Goal: Task Accomplishment & Management: Complete application form

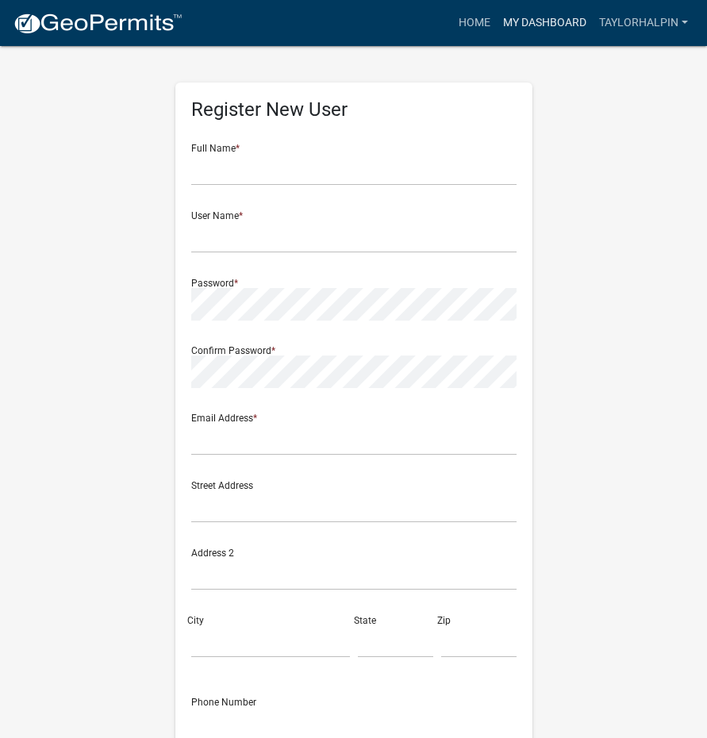
click at [547, 29] on link "My Dashboard" at bounding box center [545, 23] width 96 height 30
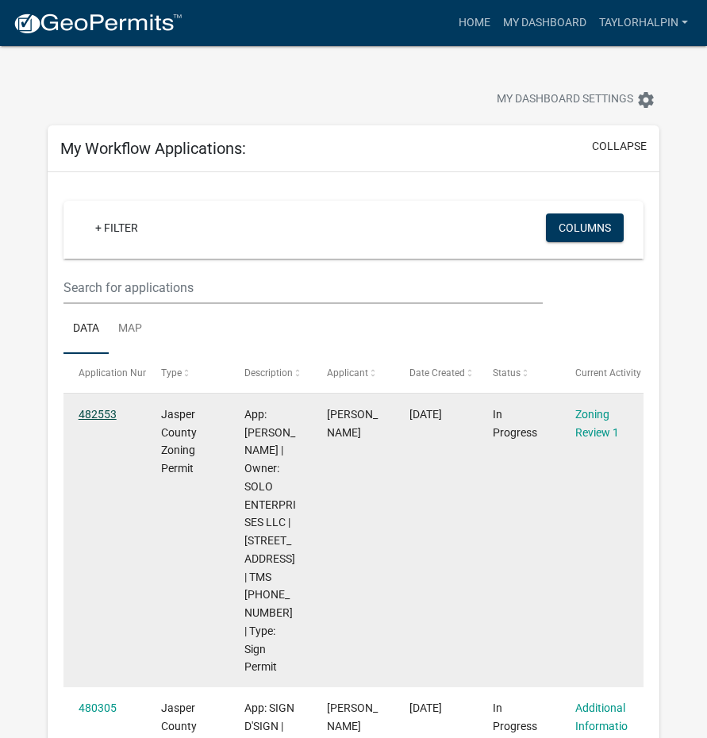
click at [94, 409] on link "482553" at bounding box center [98, 414] width 38 height 13
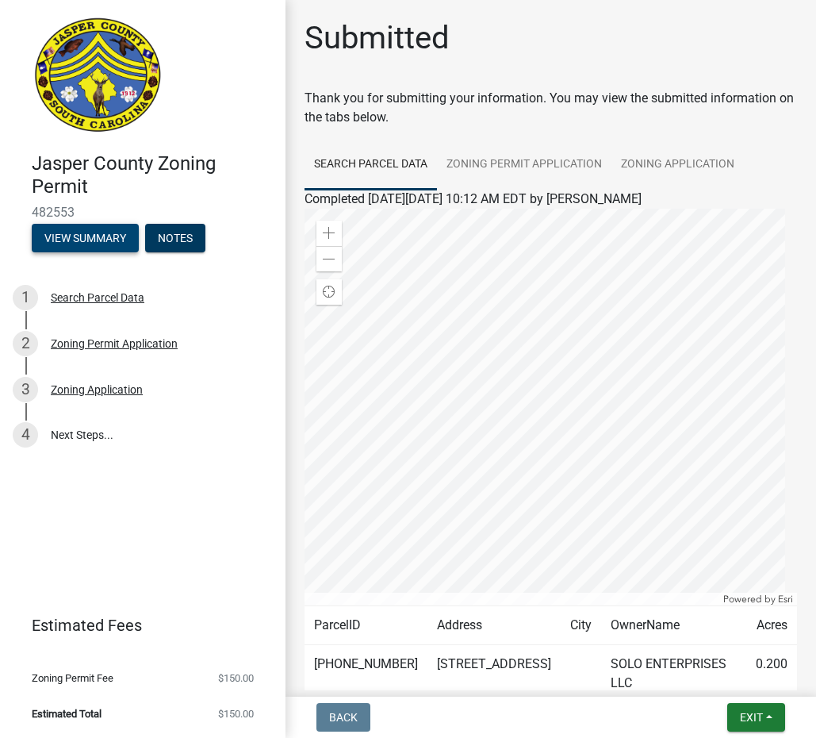
click at [95, 236] on button "View Summary" at bounding box center [85, 238] width 107 height 29
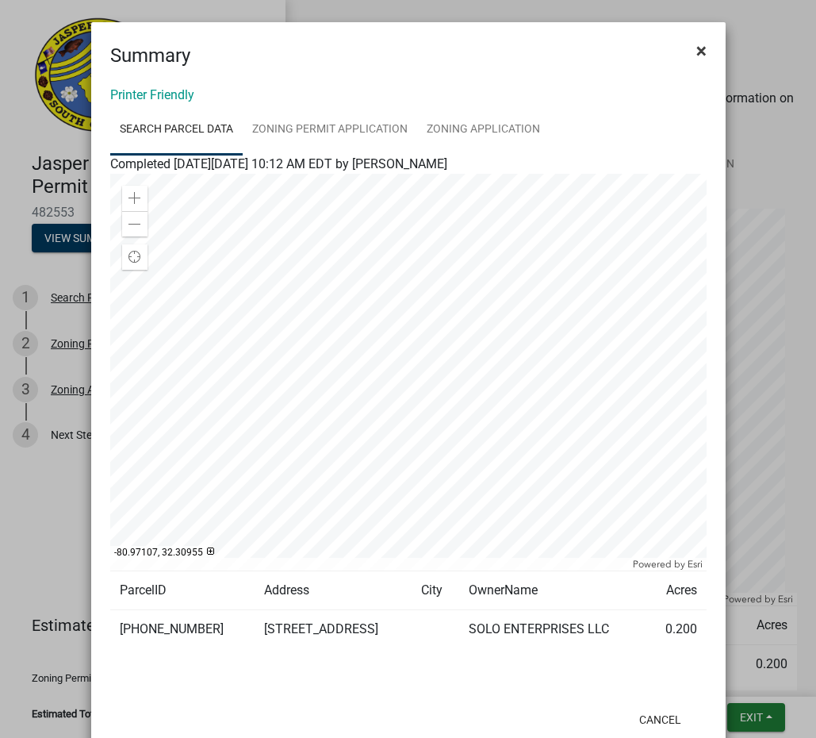
click at [697, 49] on span "×" at bounding box center [702, 51] width 10 height 22
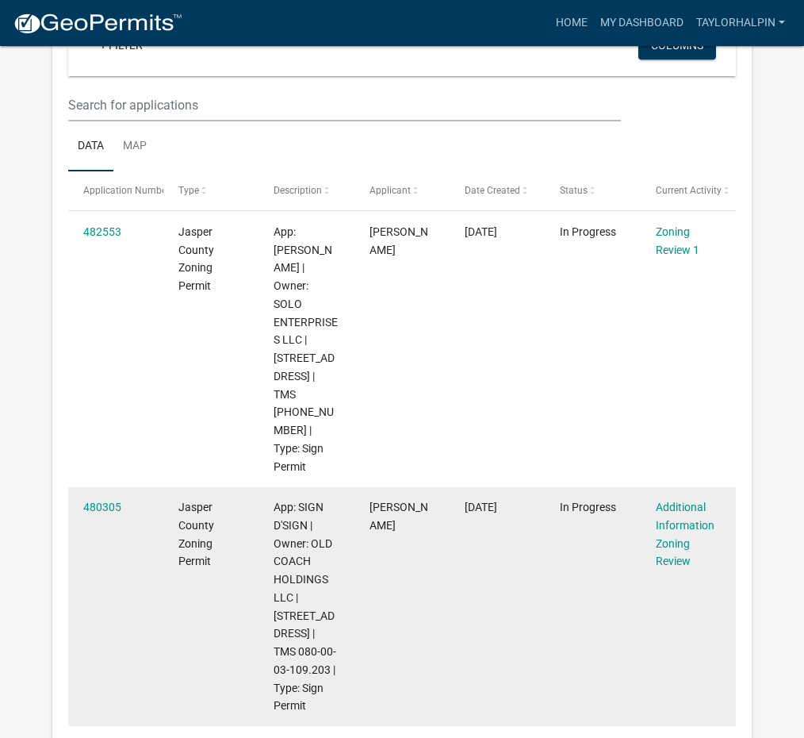
scroll to position [210, 0]
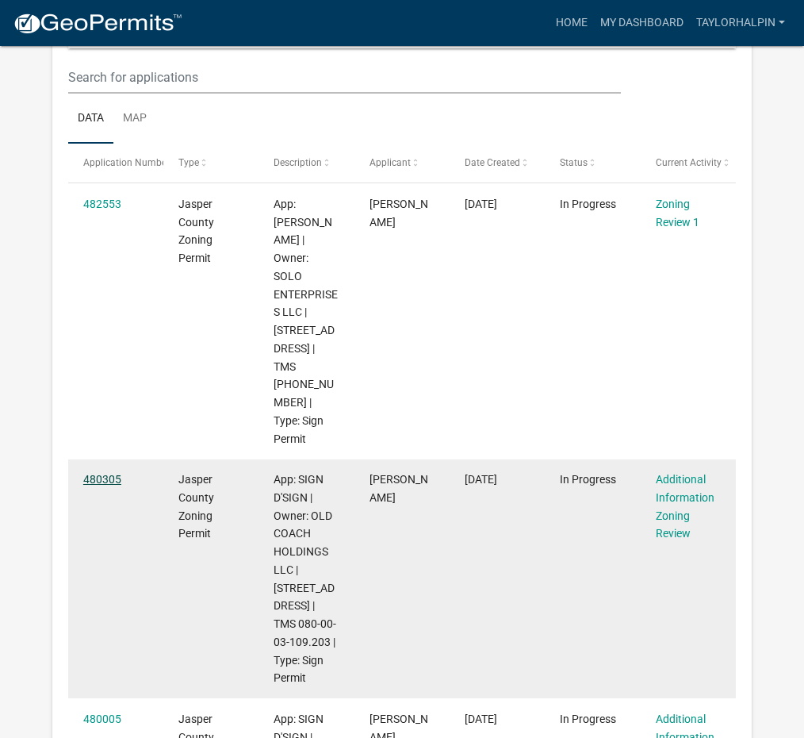
click at [93, 473] on link "480305" at bounding box center [102, 479] width 38 height 13
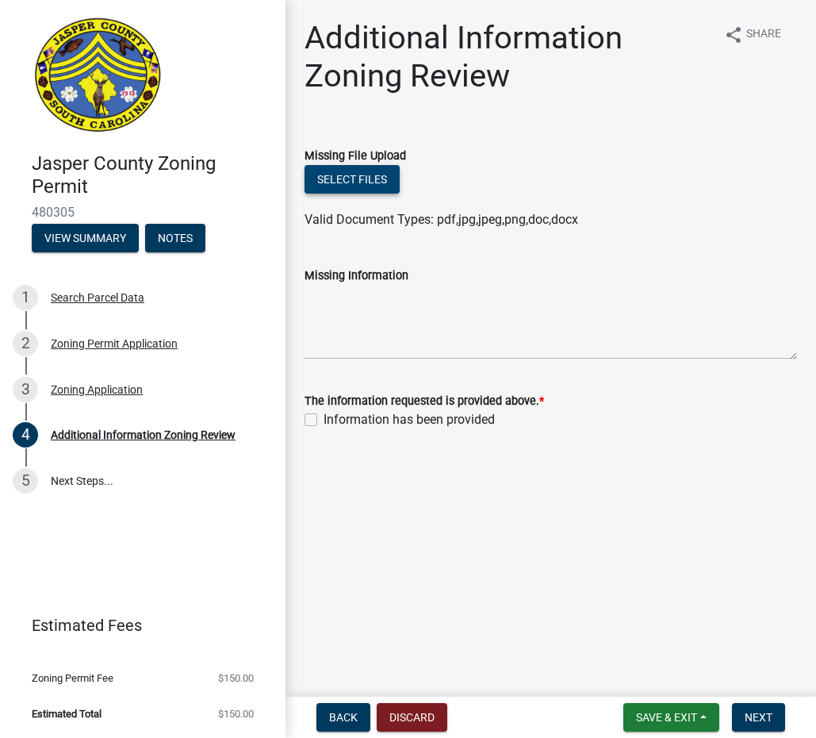
click at [370, 180] on button "Select files" at bounding box center [352, 179] width 95 height 29
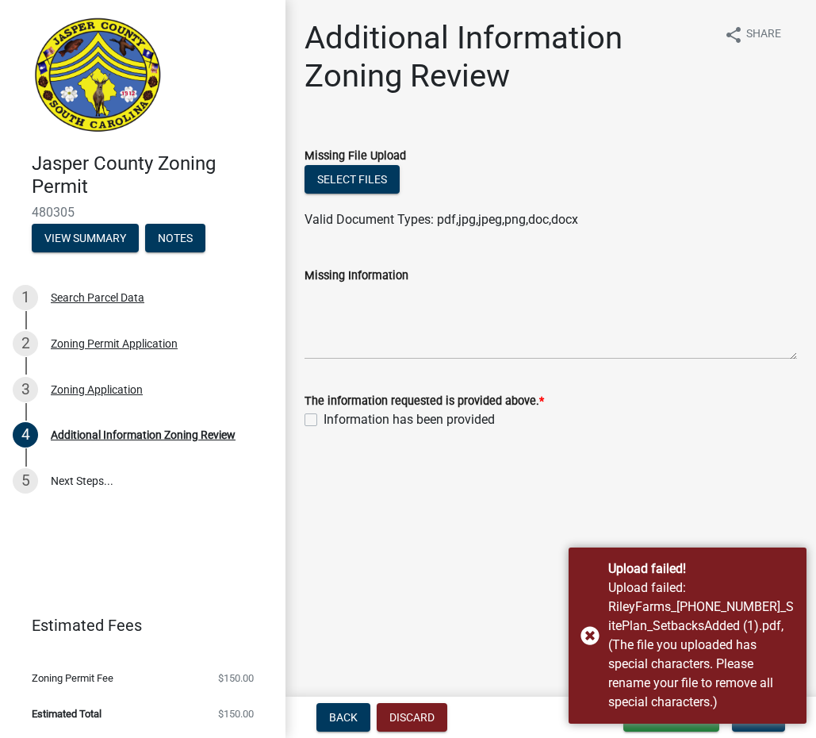
click at [324, 420] on label "Information has been provided" at bounding box center [409, 419] width 171 height 19
click at [324, 420] on input "Information has been provided" at bounding box center [329, 415] width 10 height 10
checkbox input "true"
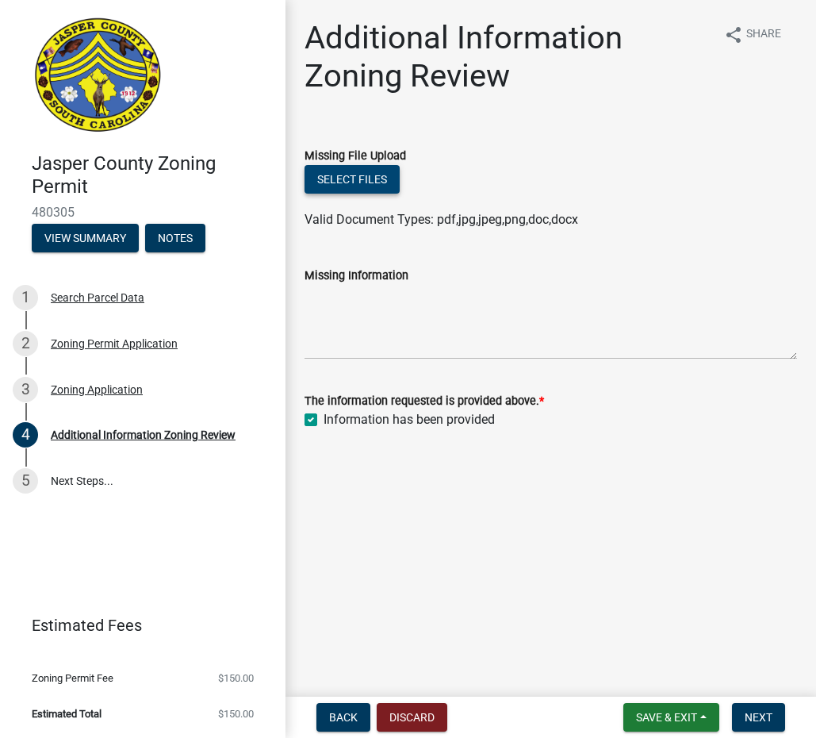
click at [370, 177] on button "Select files" at bounding box center [352, 179] width 95 height 29
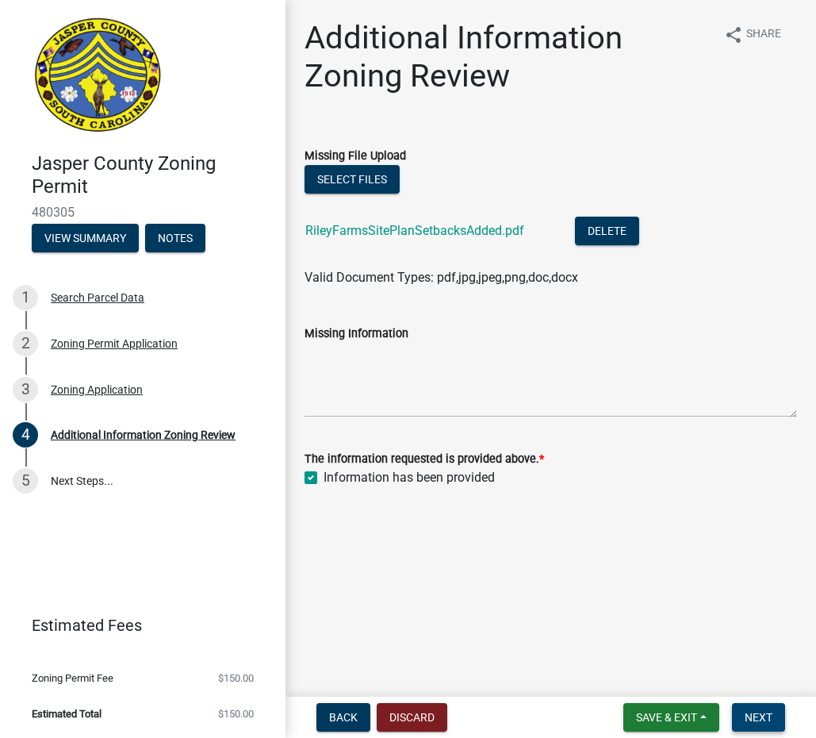
click at [706, 711] on span "Next" at bounding box center [759, 717] width 28 height 13
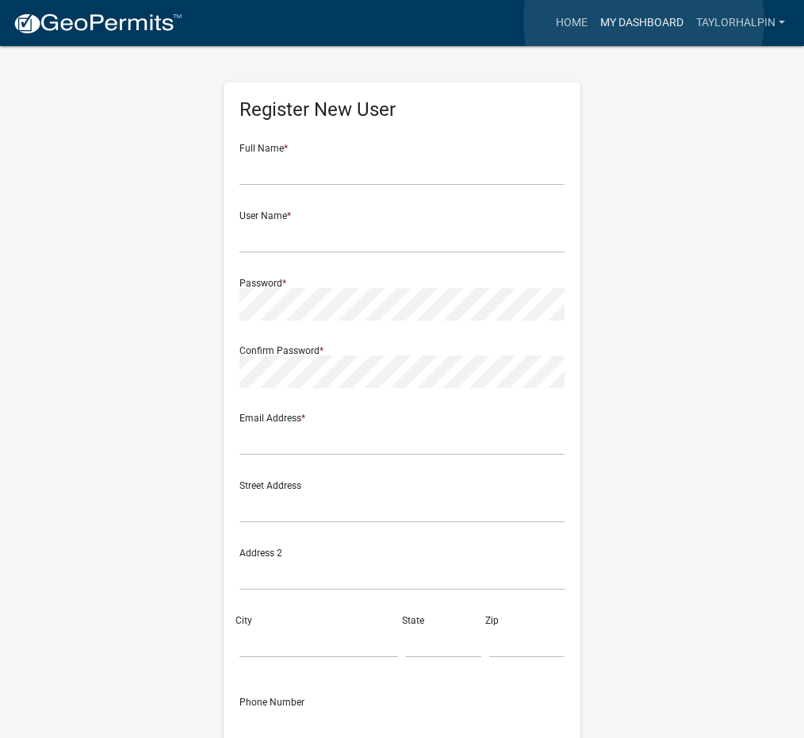
click at [644, 21] on link "My Dashboard" at bounding box center [642, 23] width 96 height 30
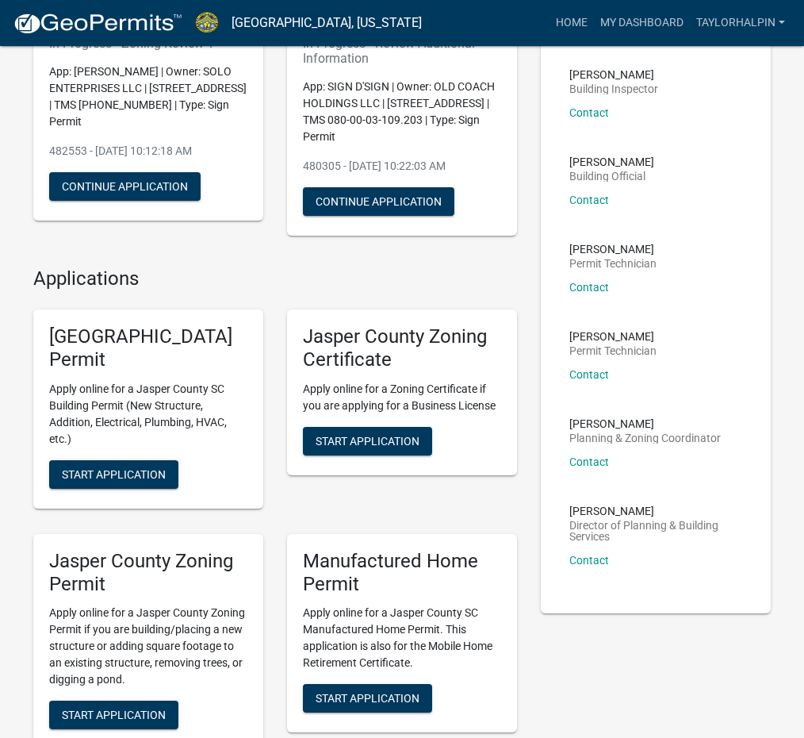
scroll to position [238, 0]
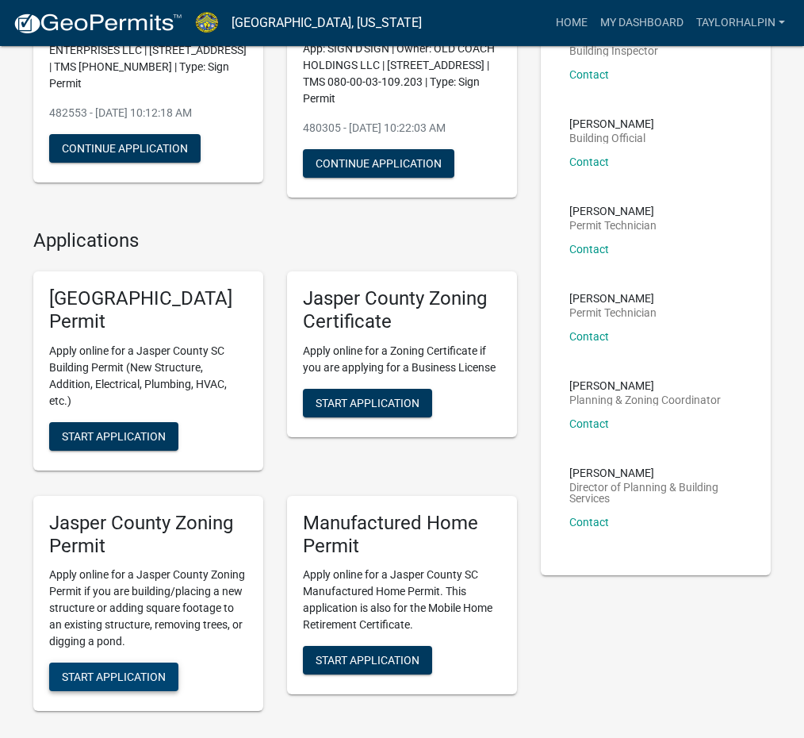
click at [102, 677] on span "Start Application" at bounding box center [114, 676] width 104 height 13
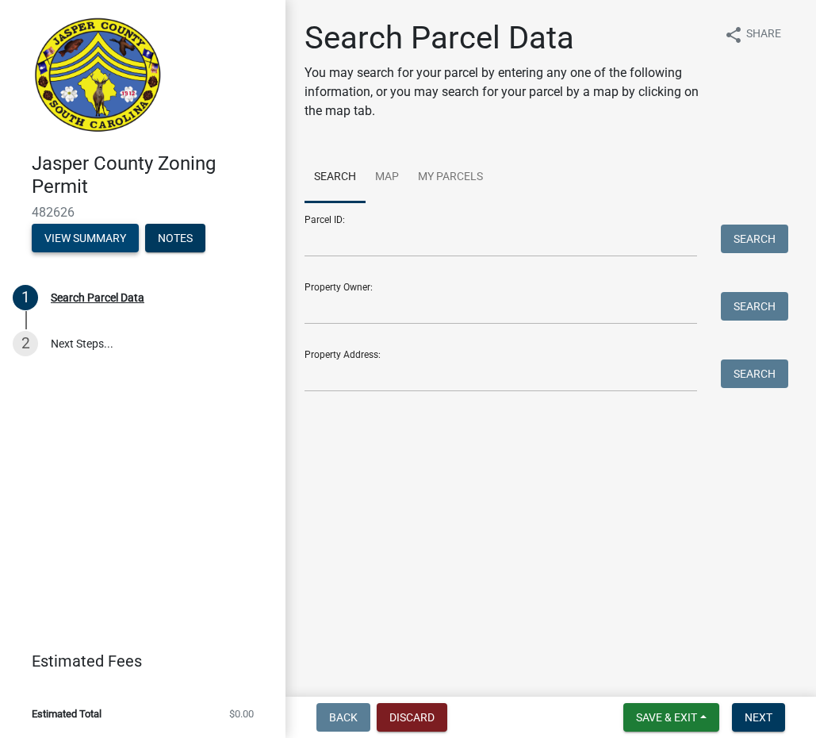
click at [816, 729] on html "Internet Explorer does NOT work with GeoPermits. Get a new browser for more sec…" at bounding box center [408, 369] width 816 height 738
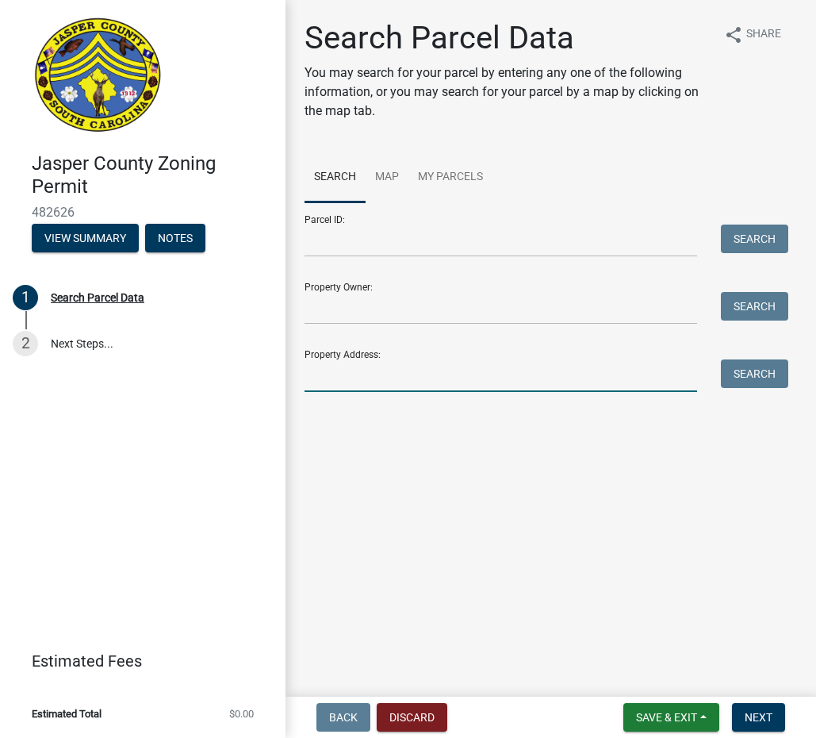
click at [347, 377] on input "Property Address:" at bounding box center [501, 375] width 393 height 33
type input "1495 [PERSON_NAME] AVE"
click at [748, 371] on button "Search" at bounding box center [754, 373] width 67 height 29
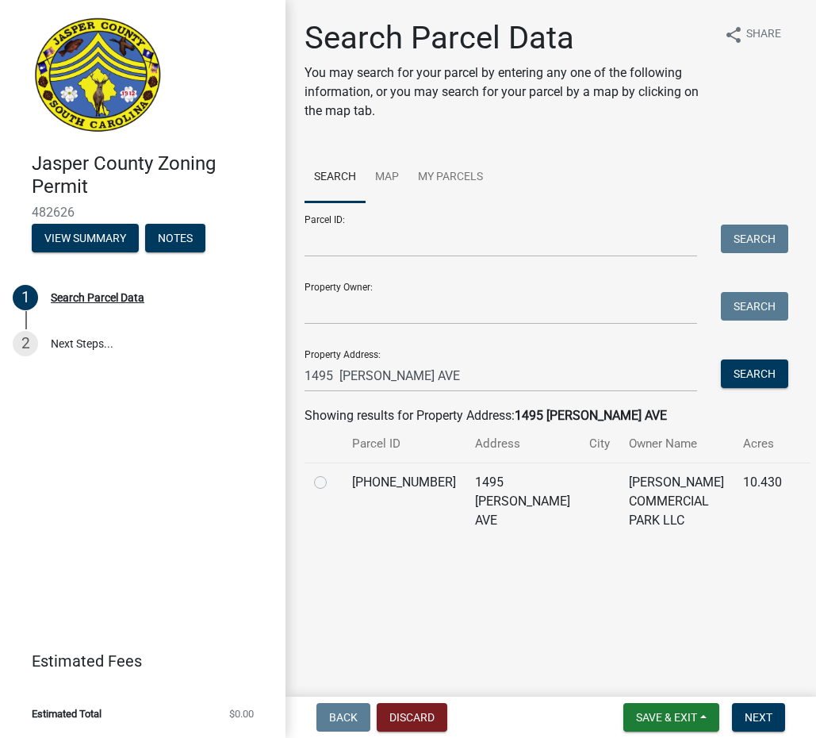
drag, startPoint x: 319, startPoint y: 482, endPoint x: 330, endPoint y: 471, distance: 15.2
click at [333, 473] on label at bounding box center [333, 473] width 0 height 0
click at [333, 481] on input "radio" at bounding box center [338, 478] width 10 height 10
radio input "true"
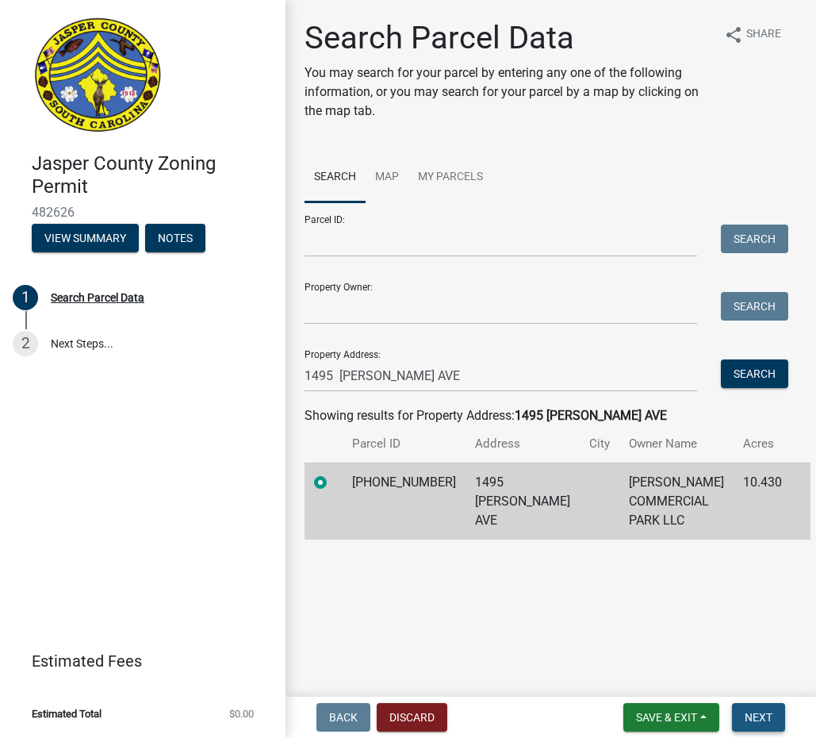
click at [755, 717] on span "Next" at bounding box center [759, 717] width 28 height 13
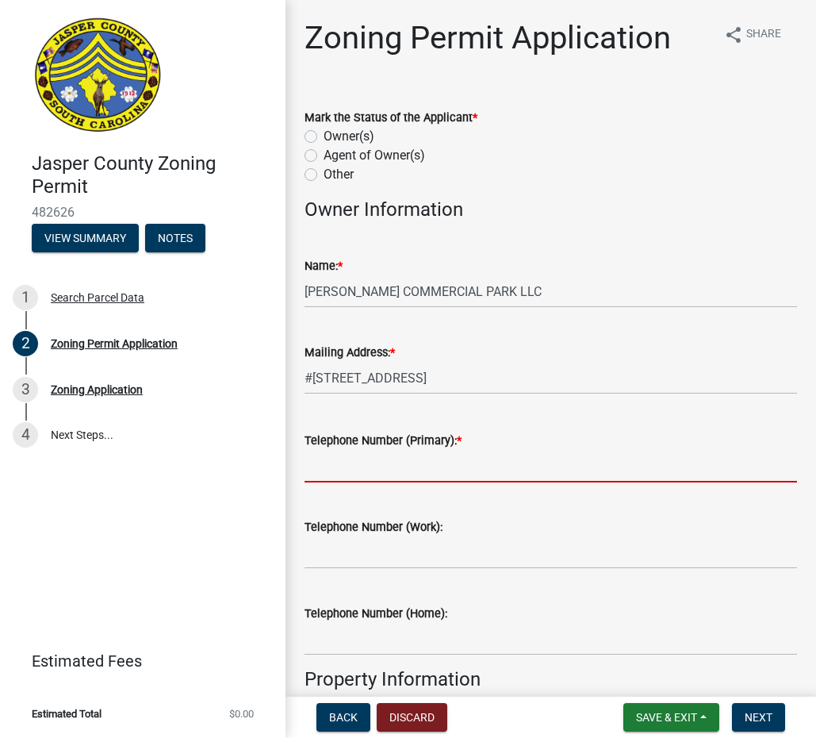
click at [391, 455] on input "Telephone Number (Primary): *" at bounding box center [551, 466] width 493 height 33
type input "8437577057"
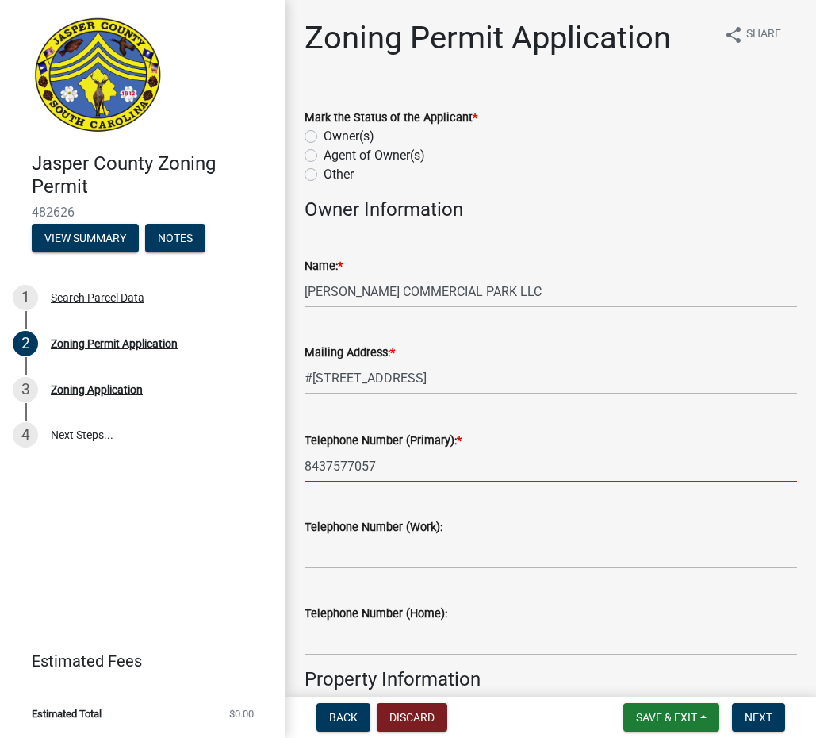
type input "Bluffton"
type input "270 Red Cedar St Ste 102"
type input "8437577057"
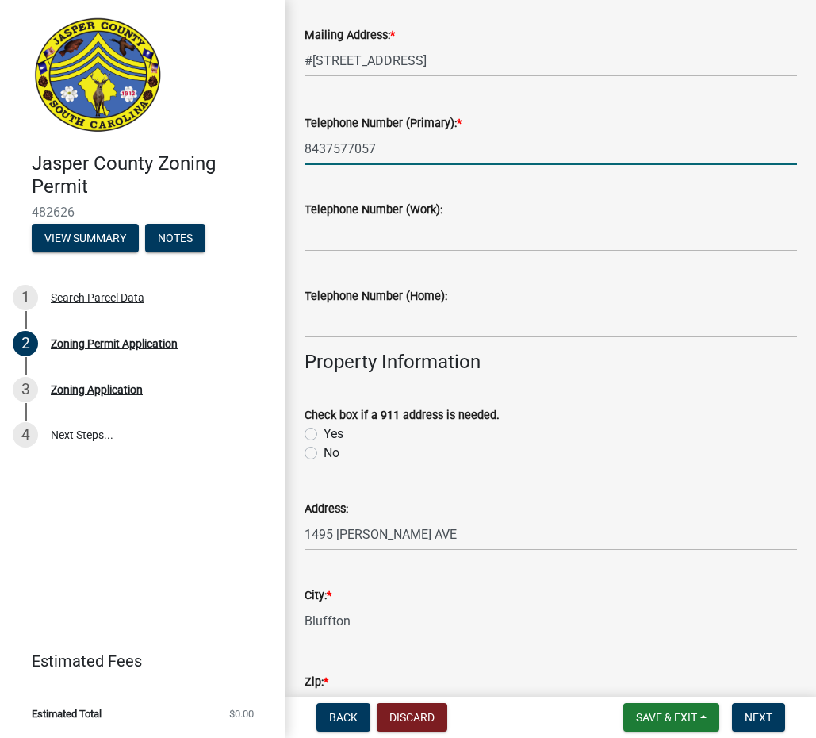
scroll to position [397, 0]
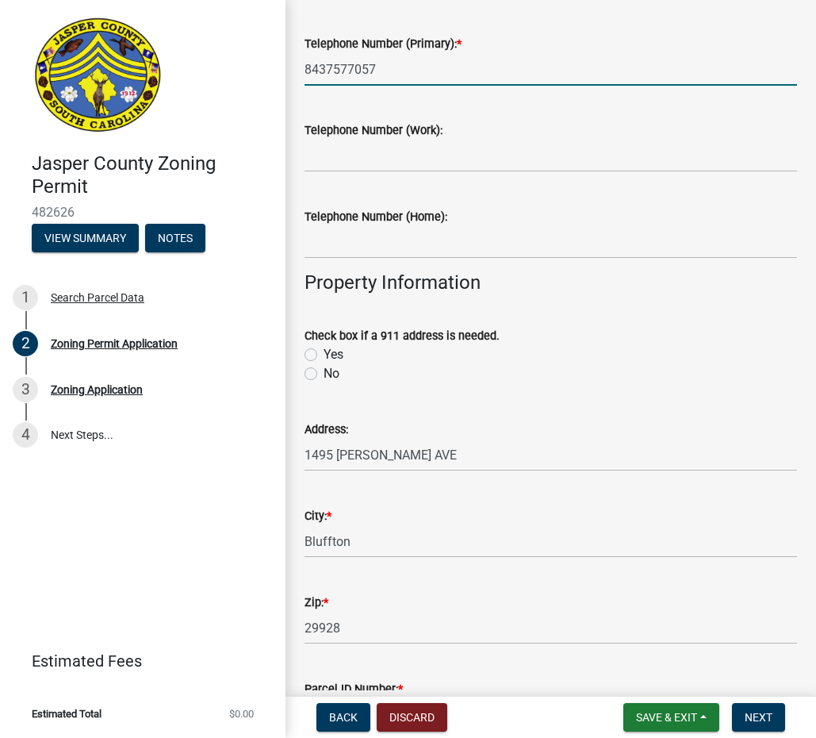
click at [324, 374] on label "No" at bounding box center [332, 373] width 16 height 19
click at [324, 374] on input "No" at bounding box center [329, 369] width 10 height 10
radio input "true"
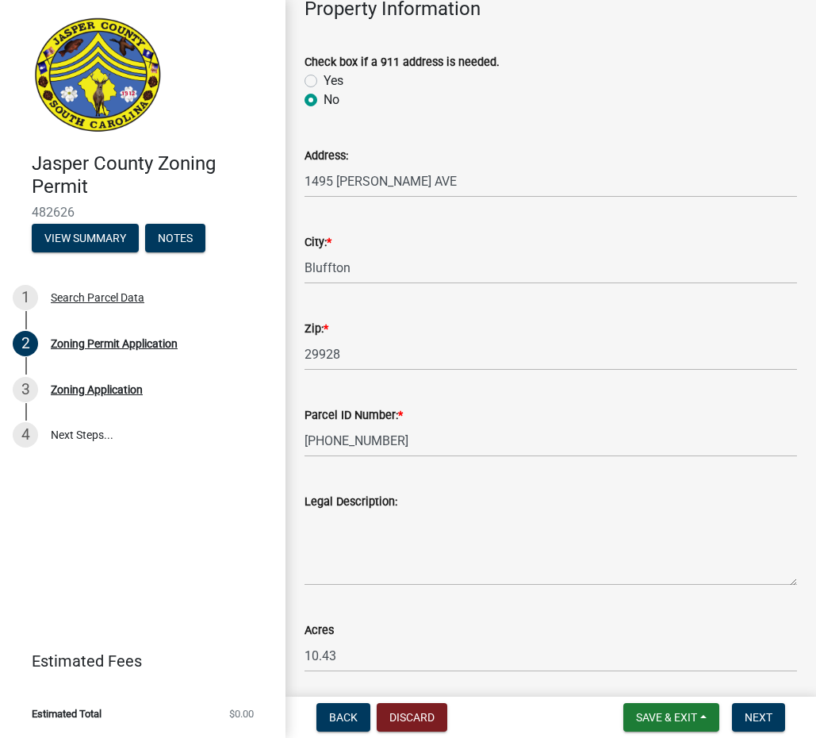
scroll to position [714, 0]
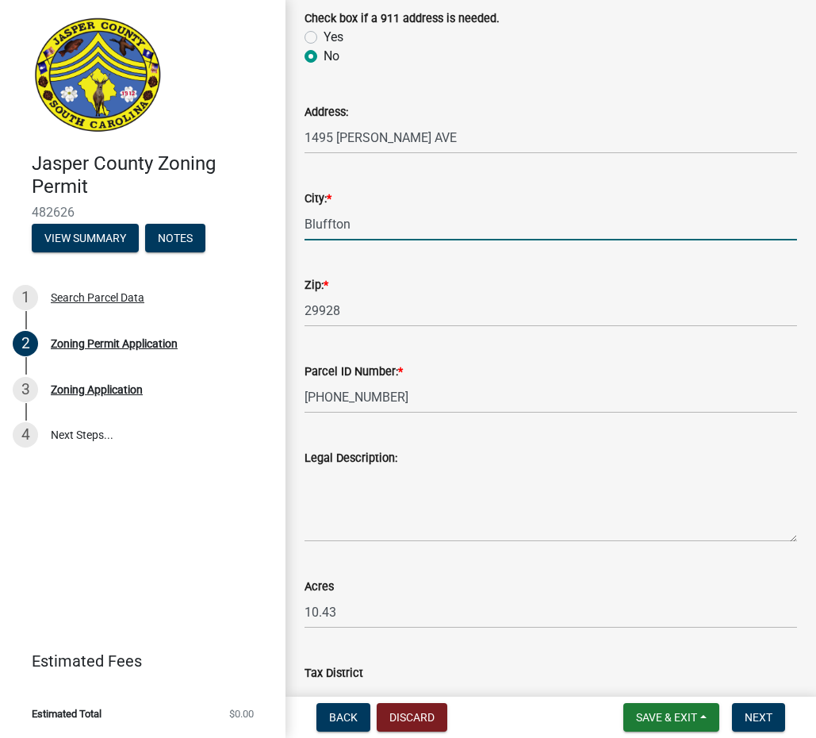
drag, startPoint x: 378, startPoint y: 225, endPoint x: -90, endPoint y: 148, distance: 475.3
click at [0, 148] on html "Internet Explorer does NOT work with GeoPermits. Get a new browser for more sec…" at bounding box center [408, 369] width 816 height 738
type input "HARDEEVILLE"
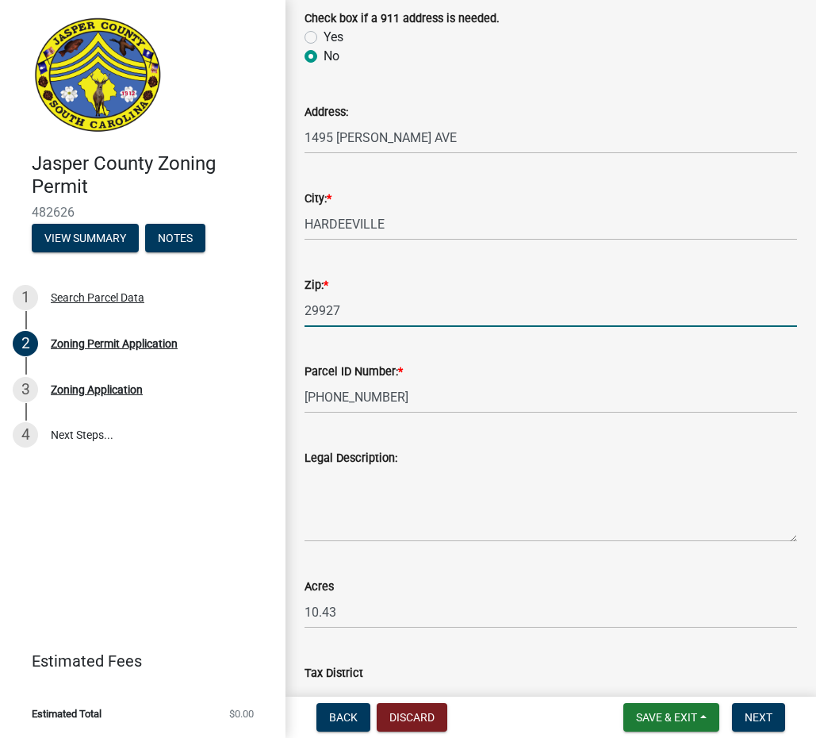
type input "29927"
click at [340, 496] on textarea "Legal Description:" at bounding box center [551, 504] width 493 height 75
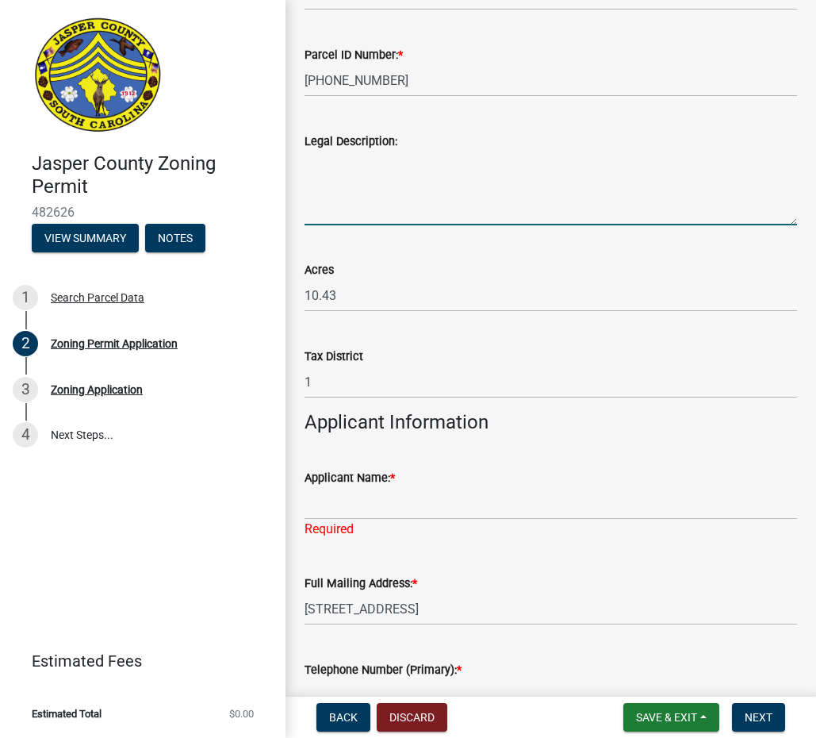
scroll to position [1031, 0]
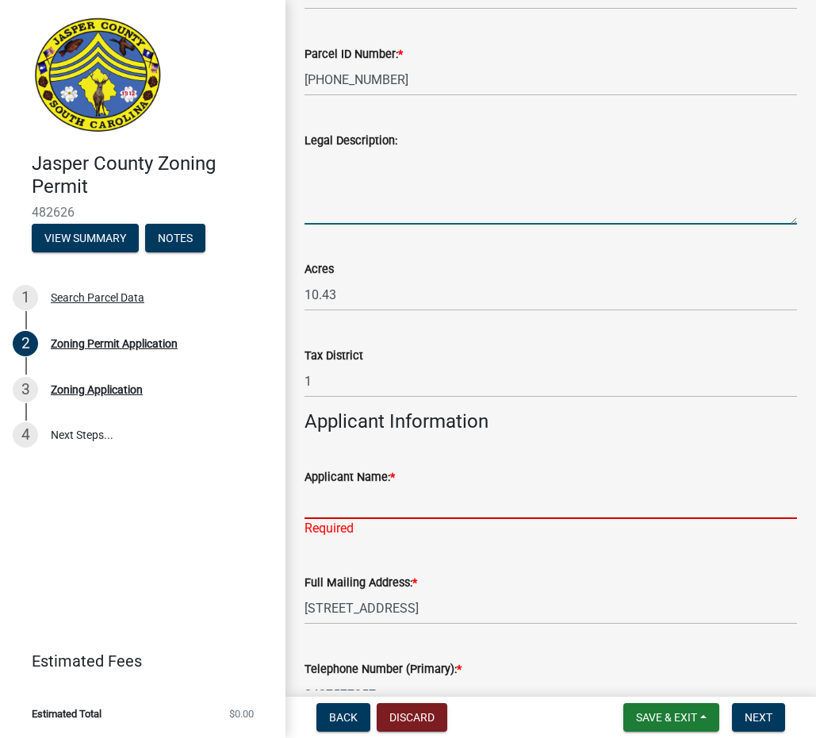
click at [378, 512] on input "Applicant Name: *" at bounding box center [551, 502] width 493 height 33
type input "[PERSON_NAME]"
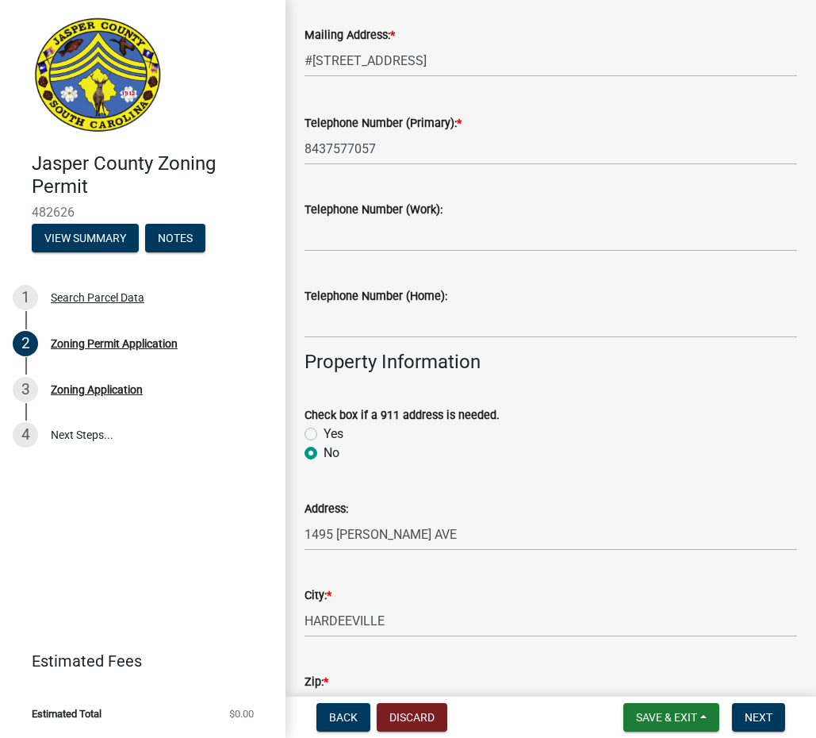
scroll to position [0, 0]
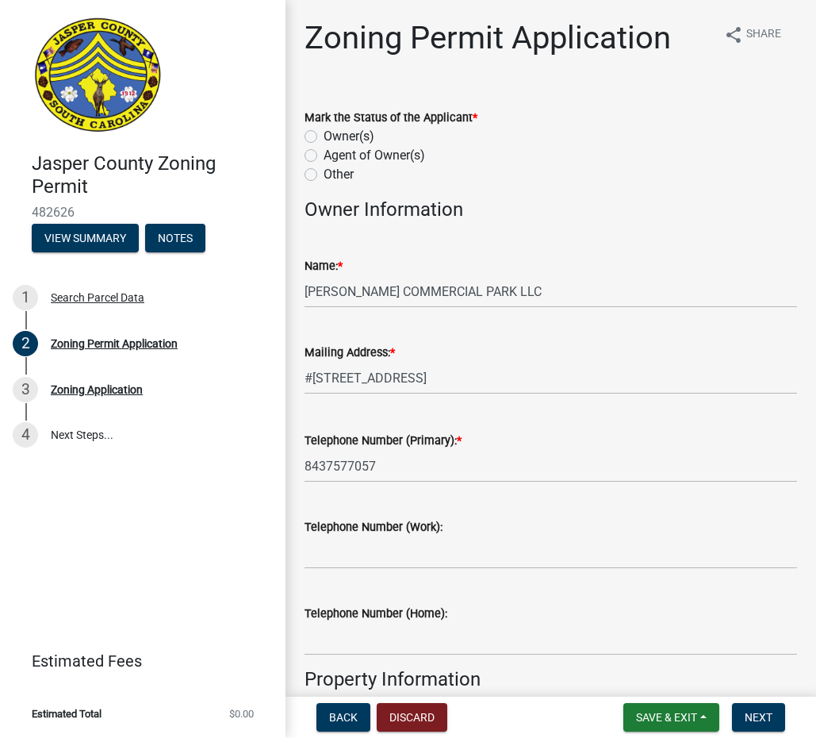
click at [324, 175] on label "Other" at bounding box center [339, 174] width 30 height 19
click at [324, 175] on input "Other" at bounding box center [329, 170] width 10 height 10
radio input "true"
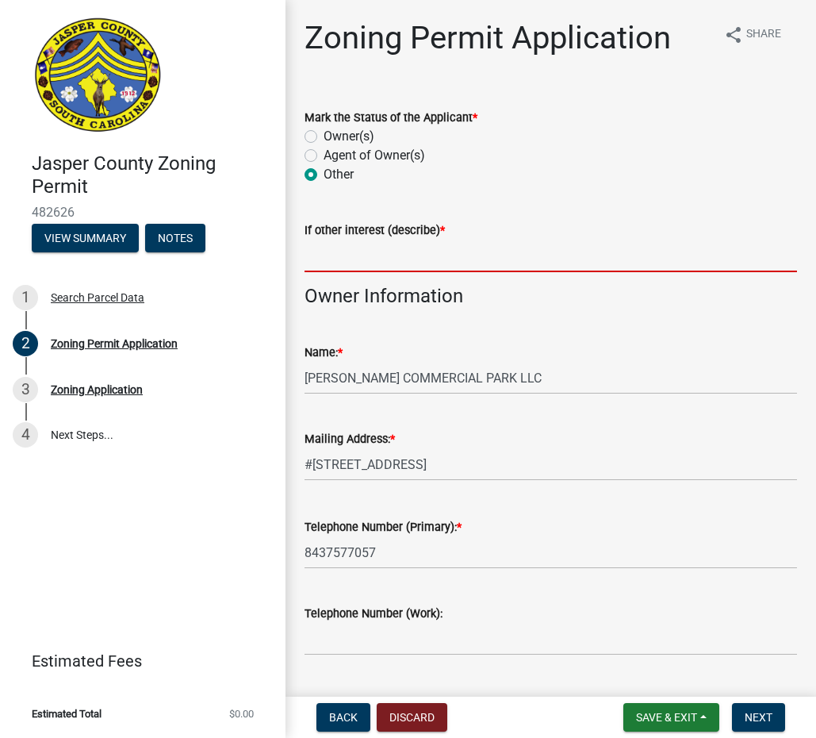
click at [351, 262] on input "If other interest (describe) *" at bounding box center [551, 256] width 493 height 33
type input "APPLICANT"
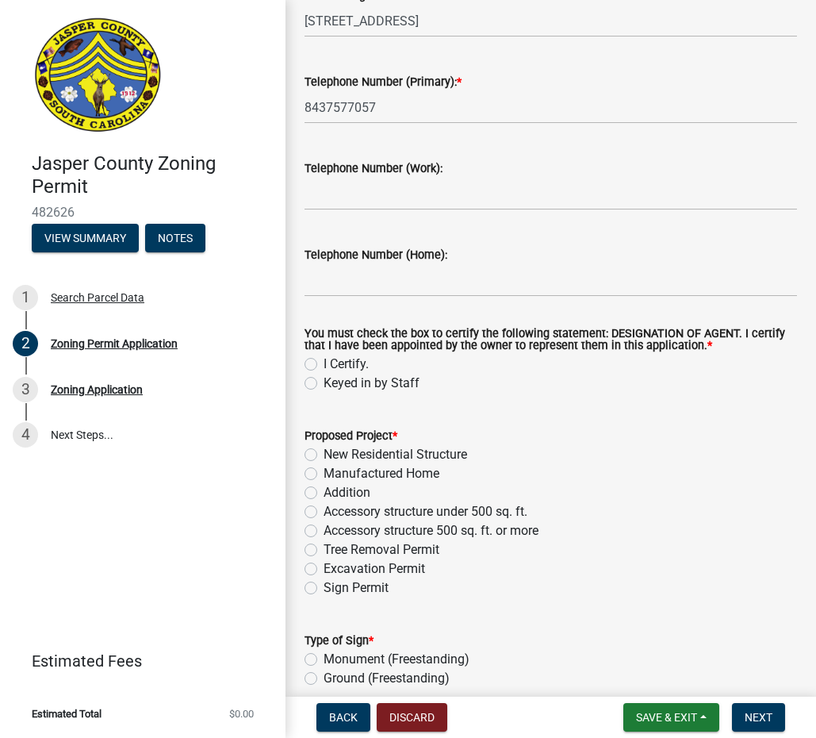
scroll to position [1745, 0]
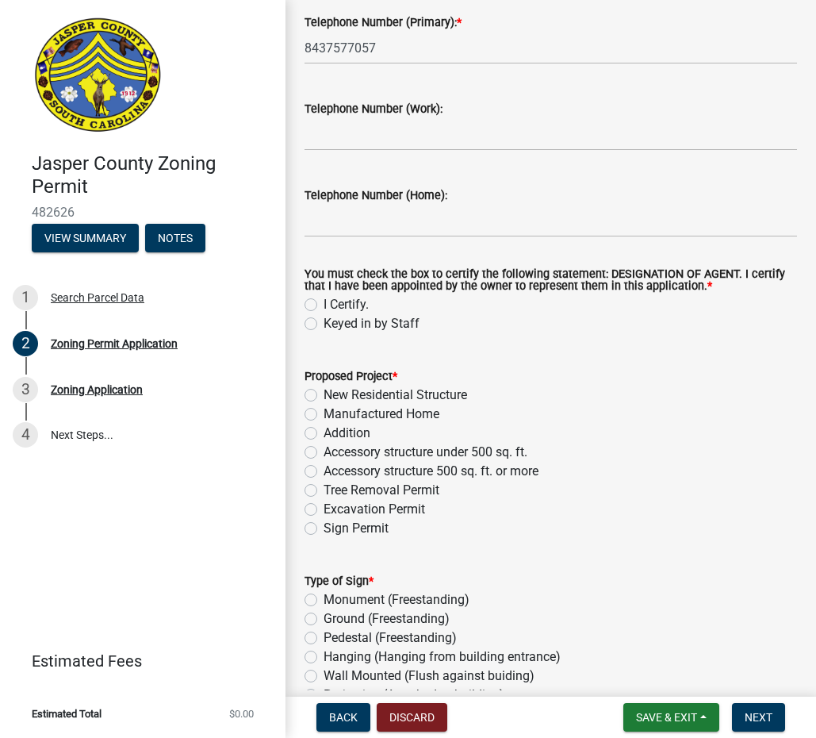
click at [324, 303] on label "I Certify." at bounding box center [346, 304] width 45 height 19
click at [324, 303] on input "I Certify." at bounding box center [329, 300] width 10 height 10
radio input "true"
click at [324, 528] on label "Sign Permit" at bounding box center [356, 528] width 65 height 19
click at [324, 528] on input "Sign Permit" at bounding box center [329, 524] width 10 height 10
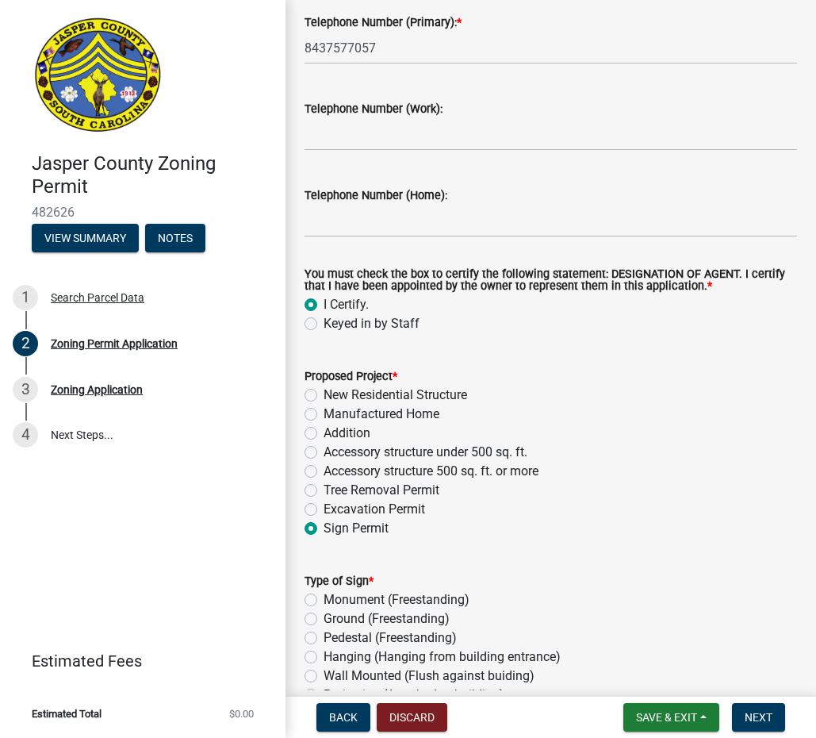
radio input "true"
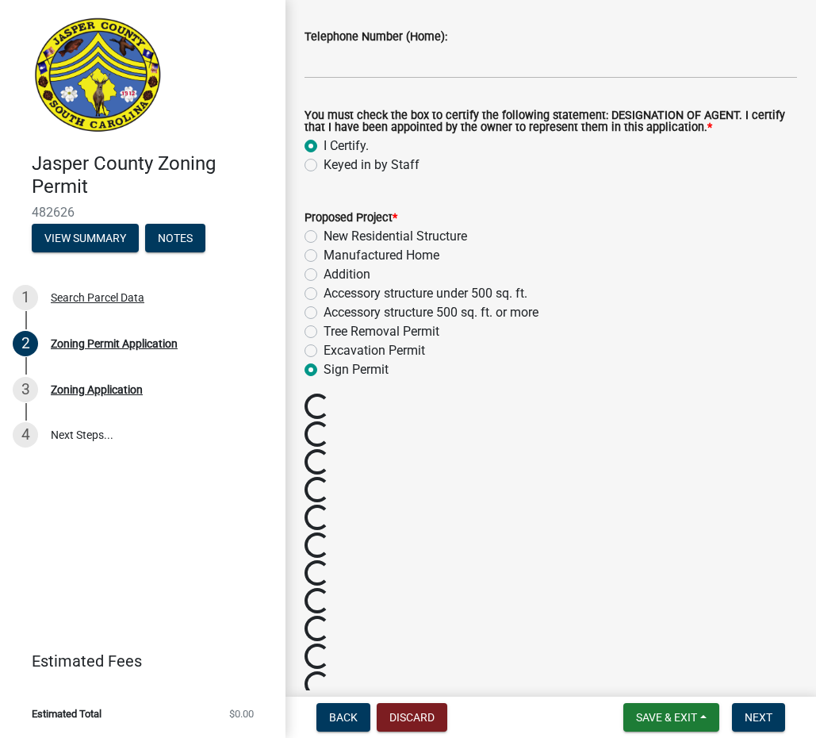
scroll to position [1983, 0]
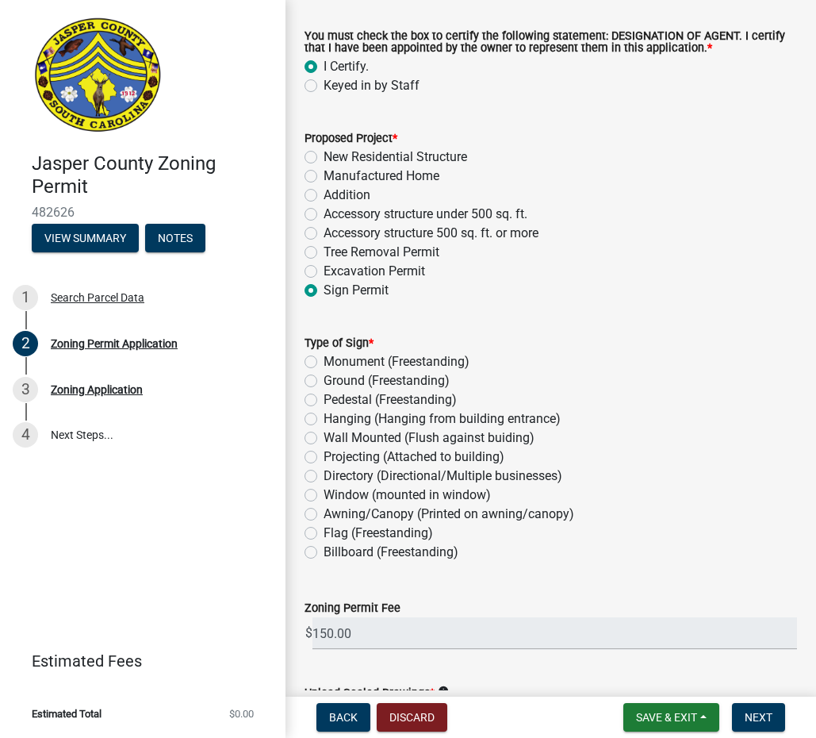
click at [324, 359] on label "Monument (Freestanding)" at bounding box center [397, 361] width 146 height 19
click at [324, 359] on input "Monument (Freestanding)" at bounding box center [329, 357] width 10 height 10
radio input "true"
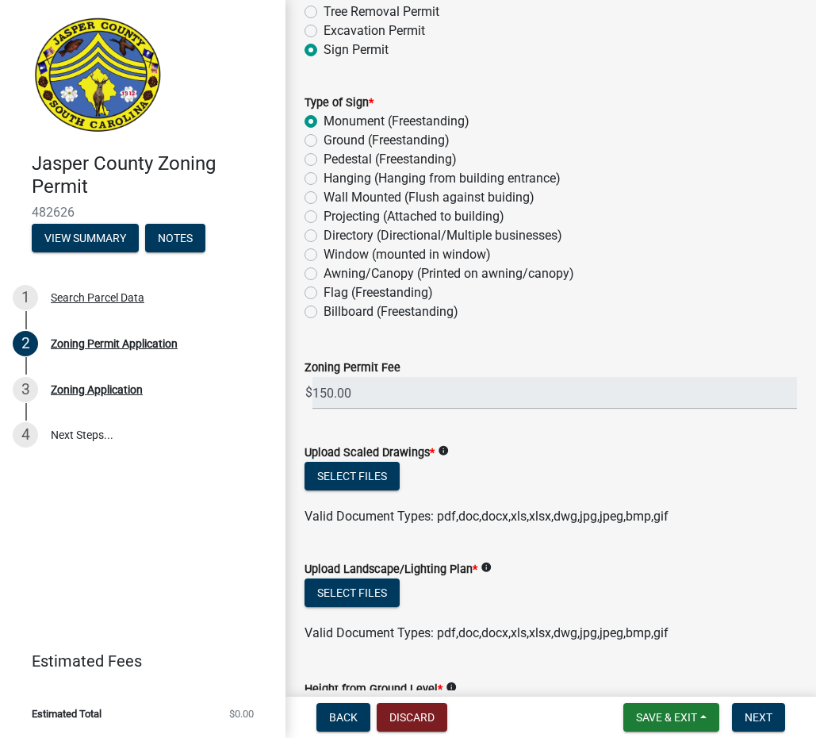
scroll to position [2301, 0]
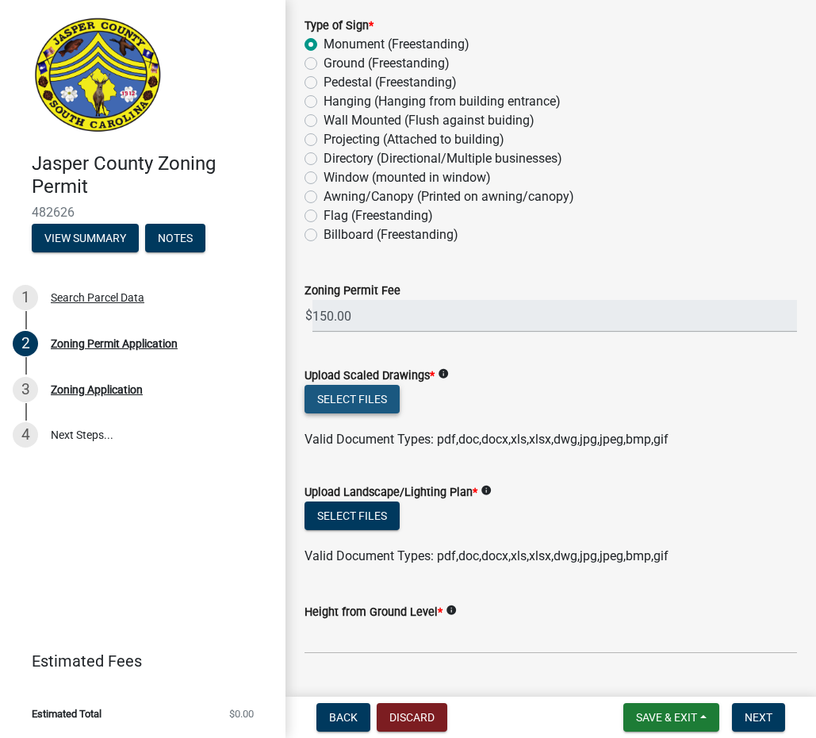
click at [376, 405] on button "Select files" at bounding box center [352, 399] width 95 height 29
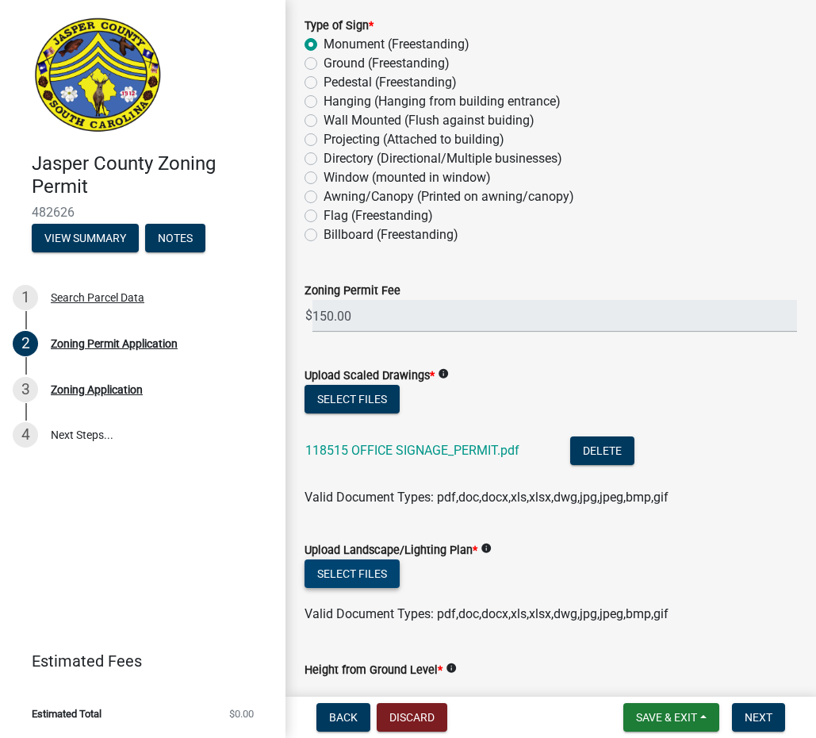
click at [373, 568] on button "Select files" at bounding box center [352, 573] width 95 height 29
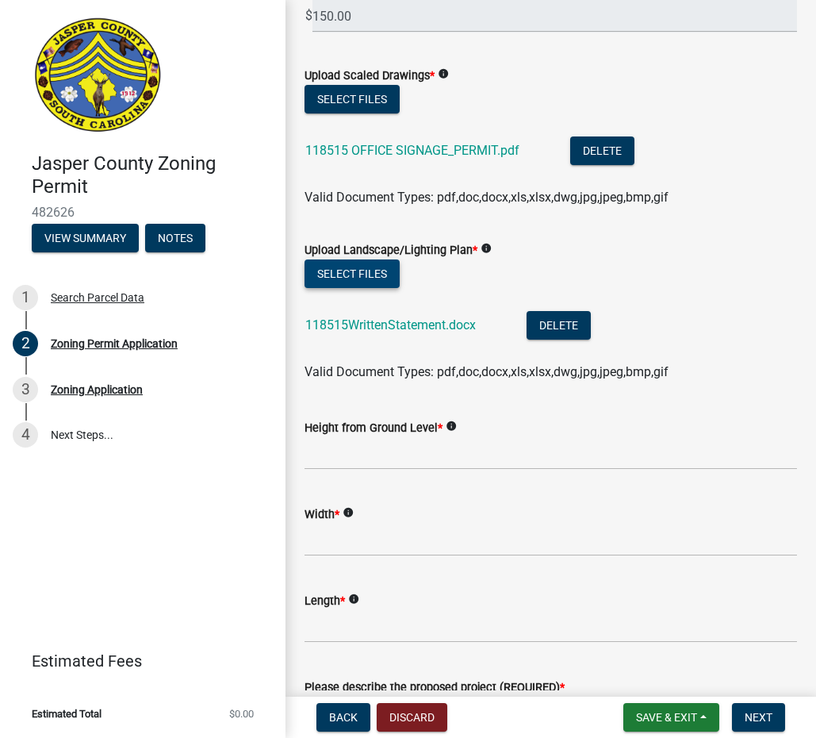
scroll to position [2618, 0]
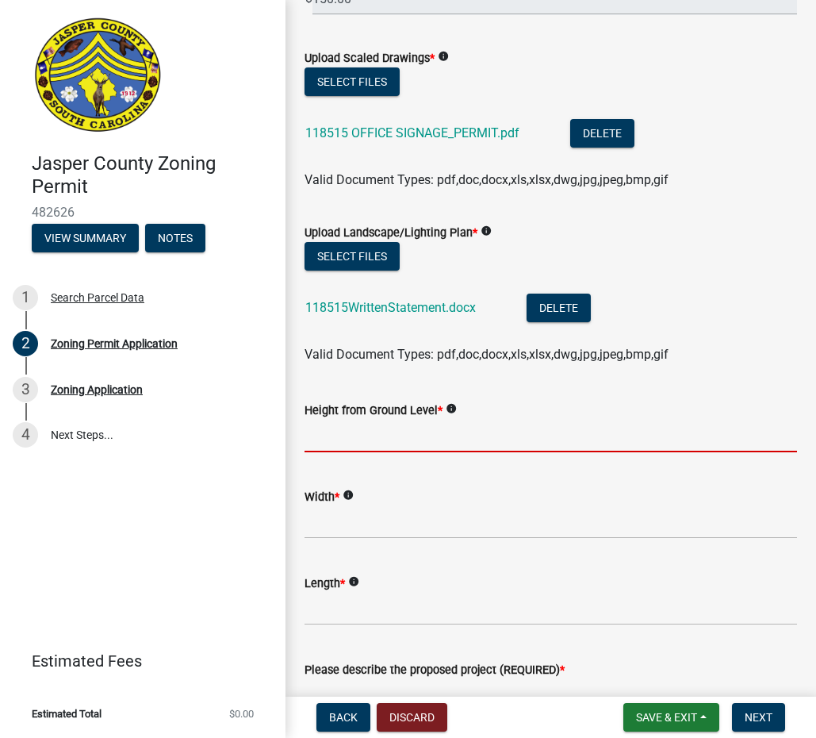
click at [396, 431] on input "Height from Ground Level *" at bounding box center [551, 436] width 493 height 33
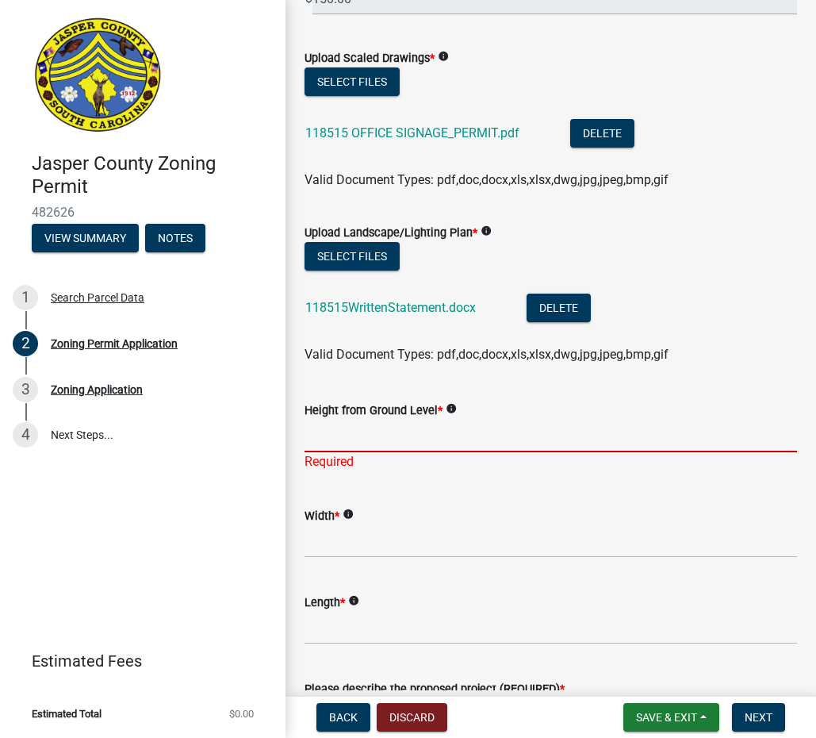
drag, startPoint x: 358, startPoint y: 433, endPoint x: 367, endPoint y: 432, distance: 9.6
click at [358, 433] on input "Height from Ground Level *" at bounding box center [551, 436] width 493 height 33
type input "72""
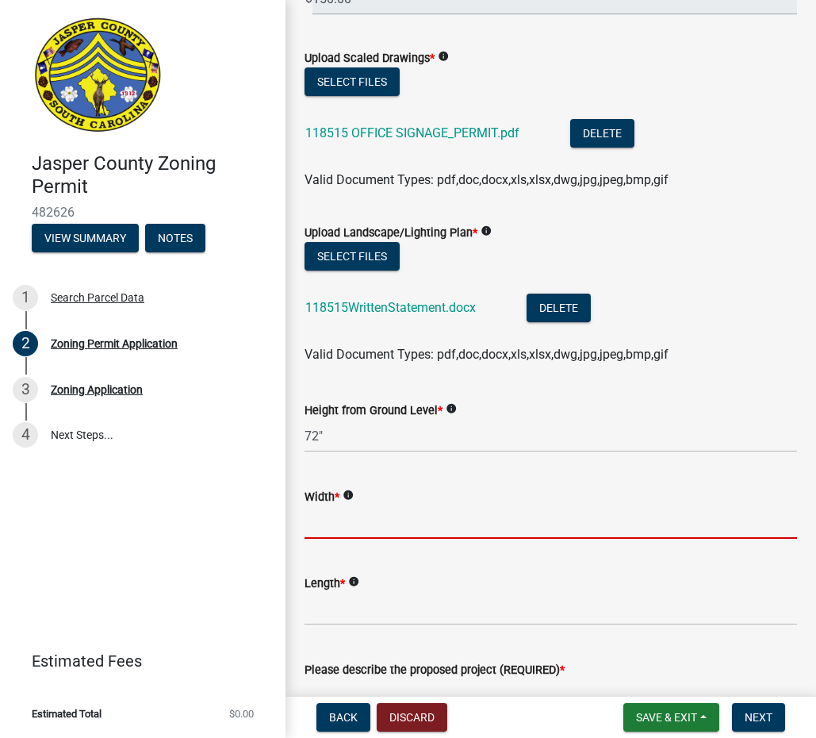
click at [397, 534] on input "Width *" at bounding box center [551, 522] width 493 height 33
type input "72""
drag, startPoint x: 356, startPoint y: 613, endPoint x: 415, endPoint y: 604, distance: 59.5
click at [367, 608] on input "Length *" at bounding box center [551, 609] width 493 height 33
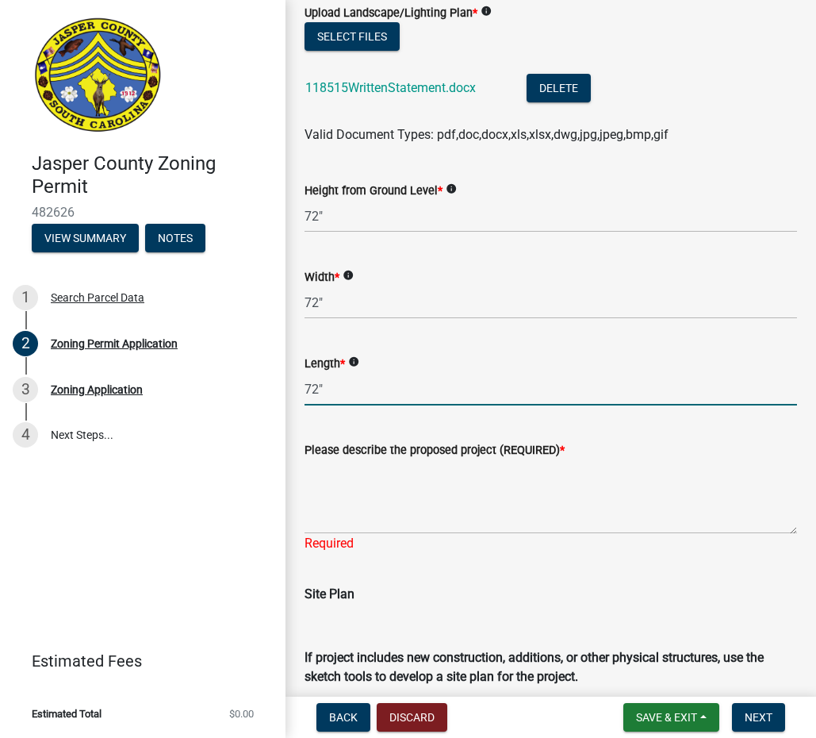
scroll to position [2856, 0]
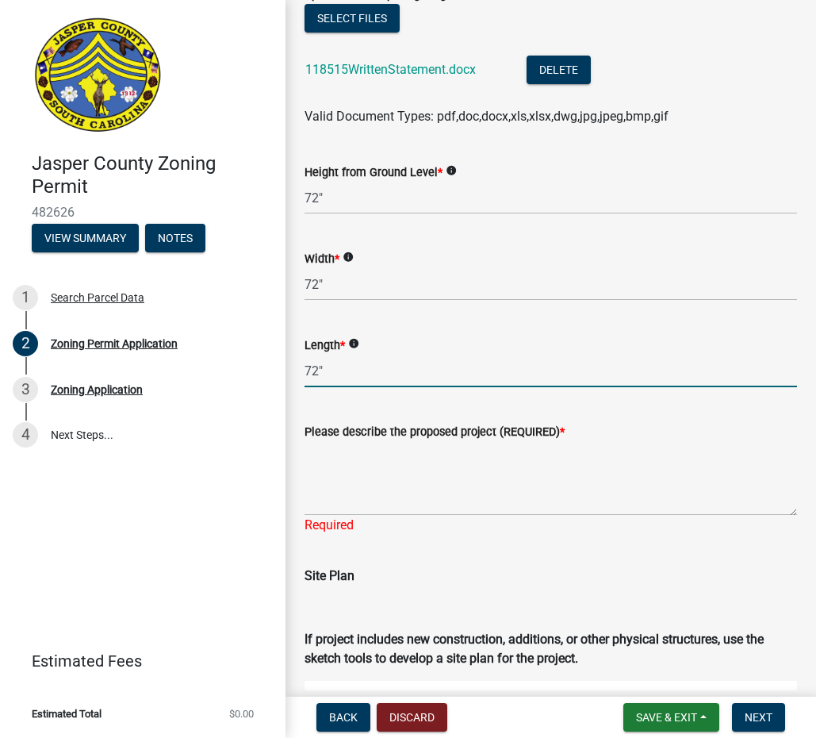
type input "72""
click at [353, 503] on textarea "Please describe the proposed project (REQUIRED) *" at bounding box center [551, 478] width 493 height 75
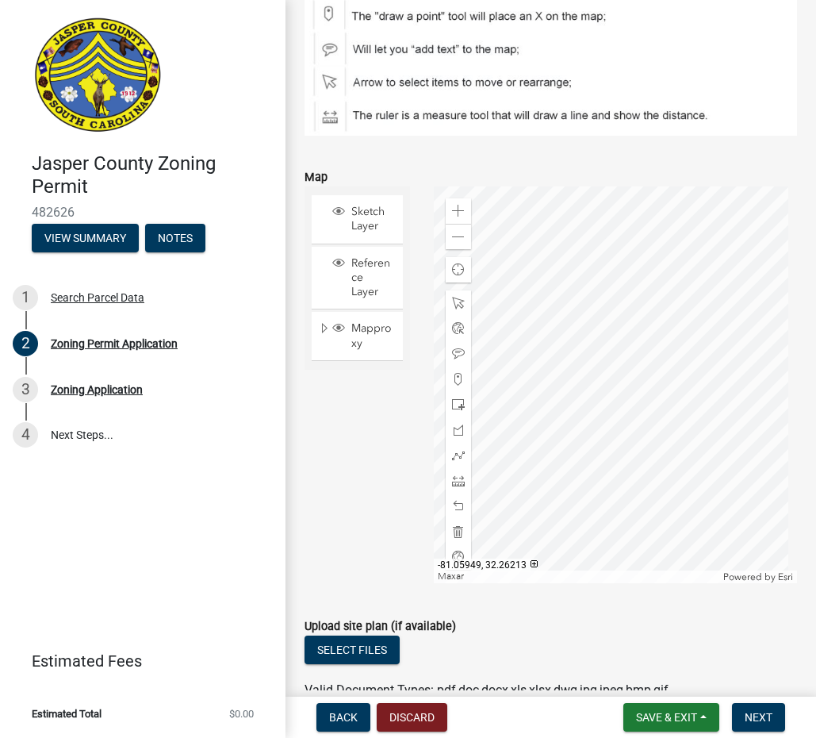
scroll to position [3808, 0]
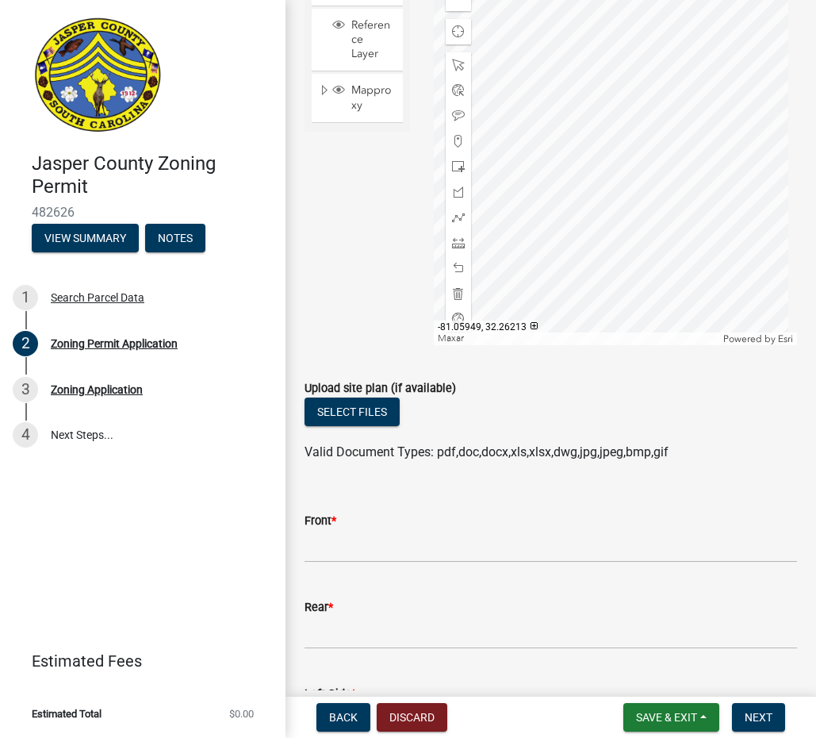
type textarea "exactly as described in rendering"
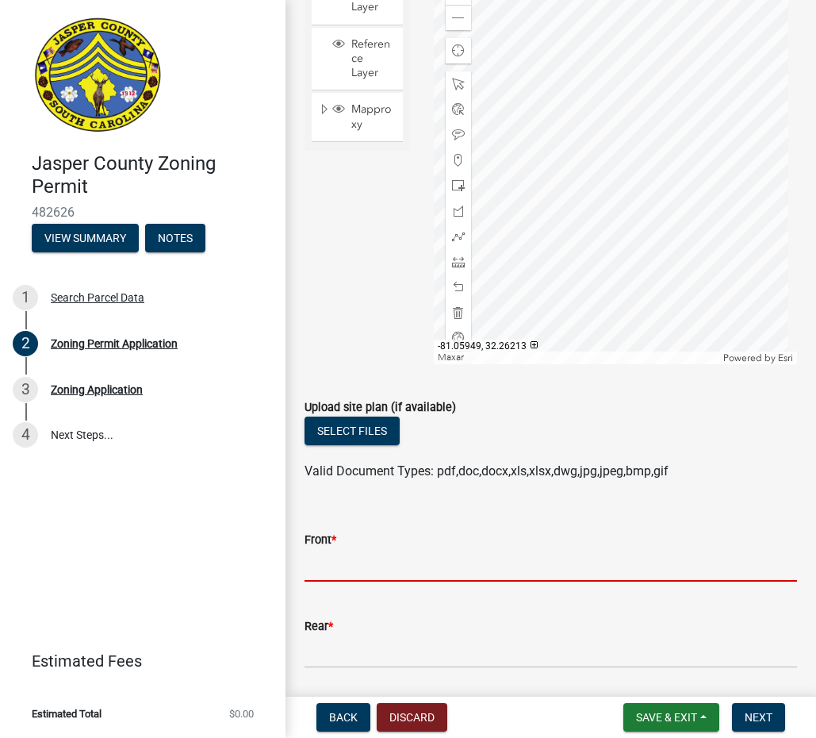
click at [413, 549] on input "Front *" at bounding box center [551, 565] width 493 height 33
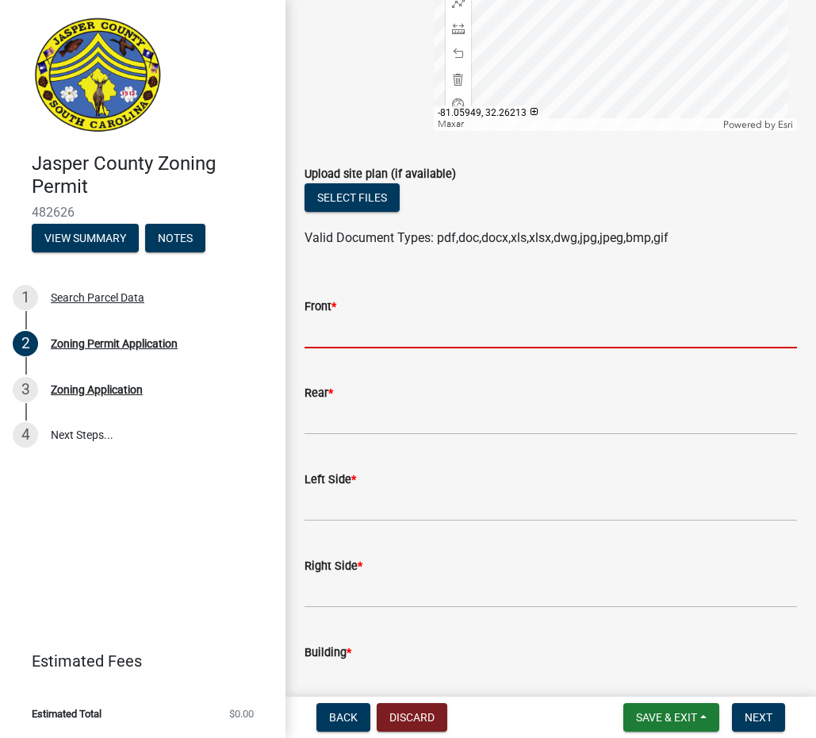
scroll to position [4027, 0]
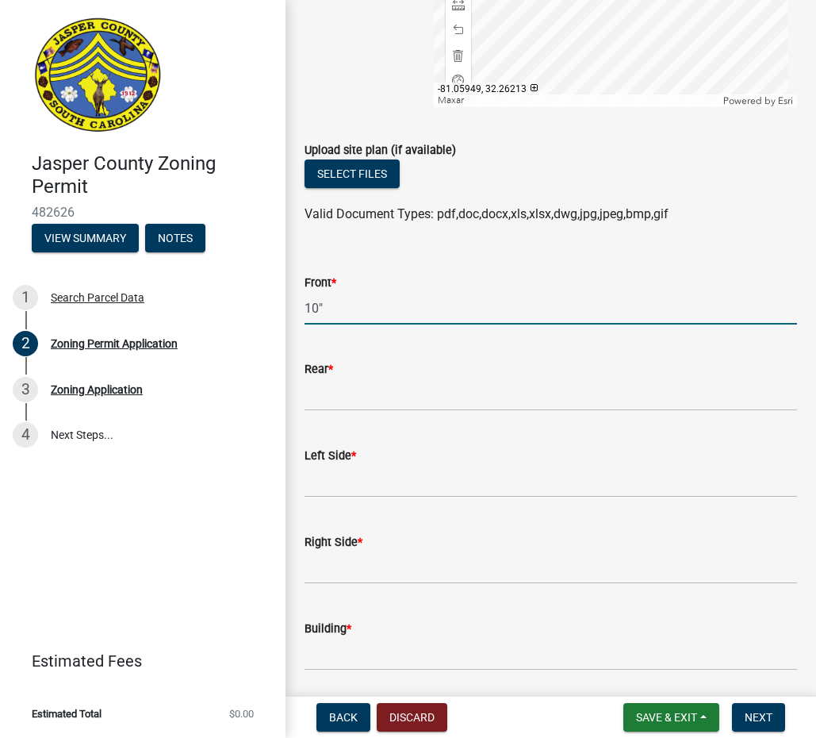
type input "10""
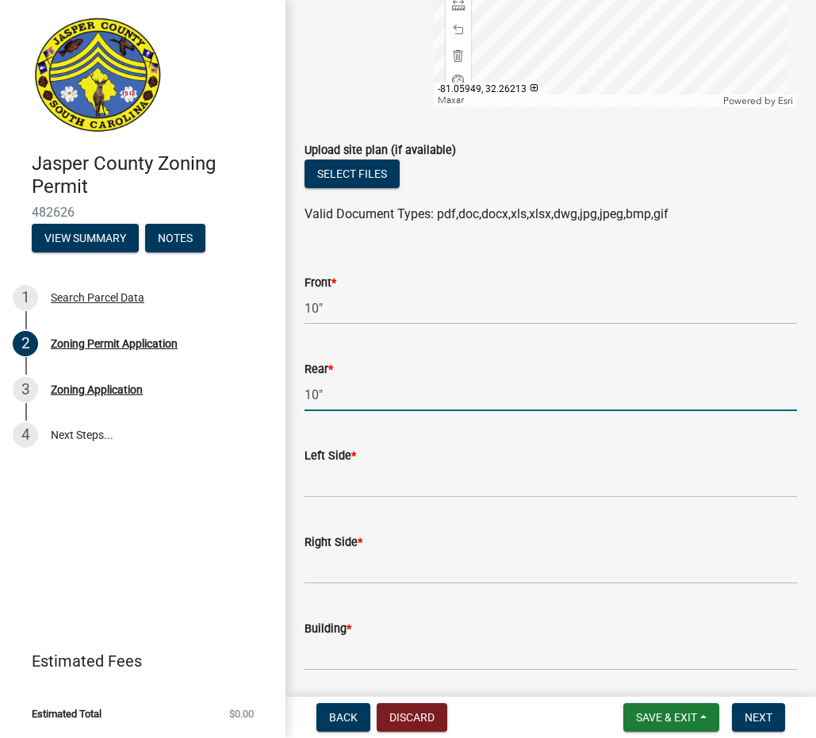
type input "10""
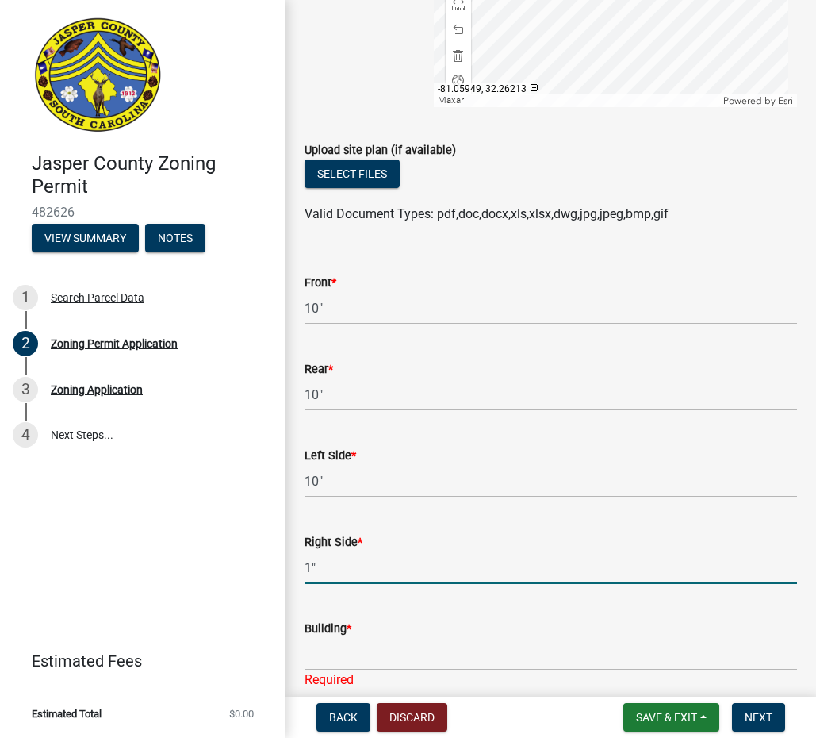
click at [309, 561] on input "1"" at bounding box center [551, 567] width 493 height 33
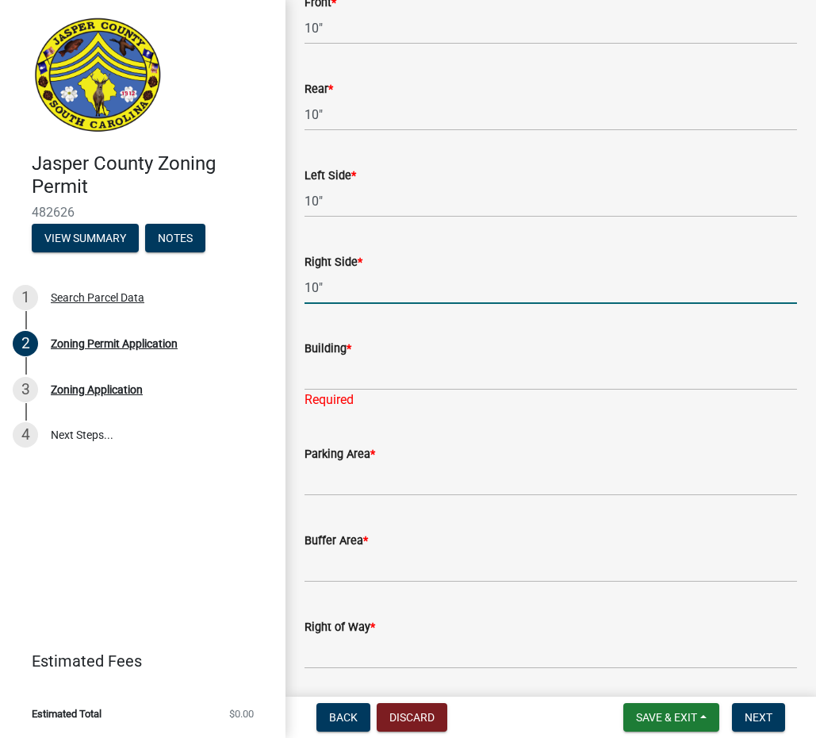
scroll to position [4265, 0]
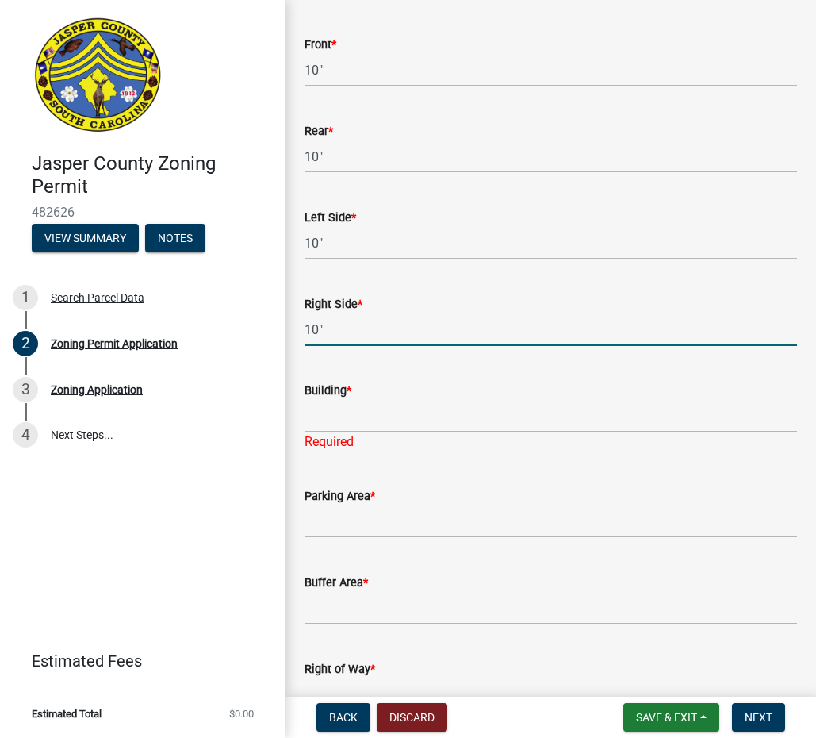
type input "10""
drag, startPoint x: 350, startPoint y: 410, endPoint x: 367, endPoint y: 397, distance: 20.9
click at [350, 409] on input "Building *" at bounding box center [551, 416] width 493 height 33
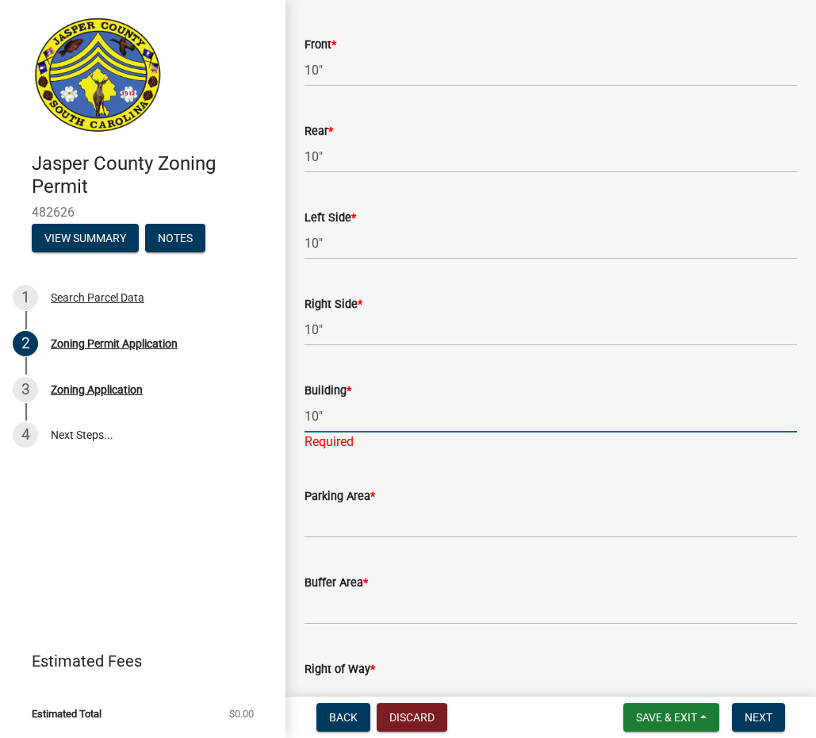
type input "10""
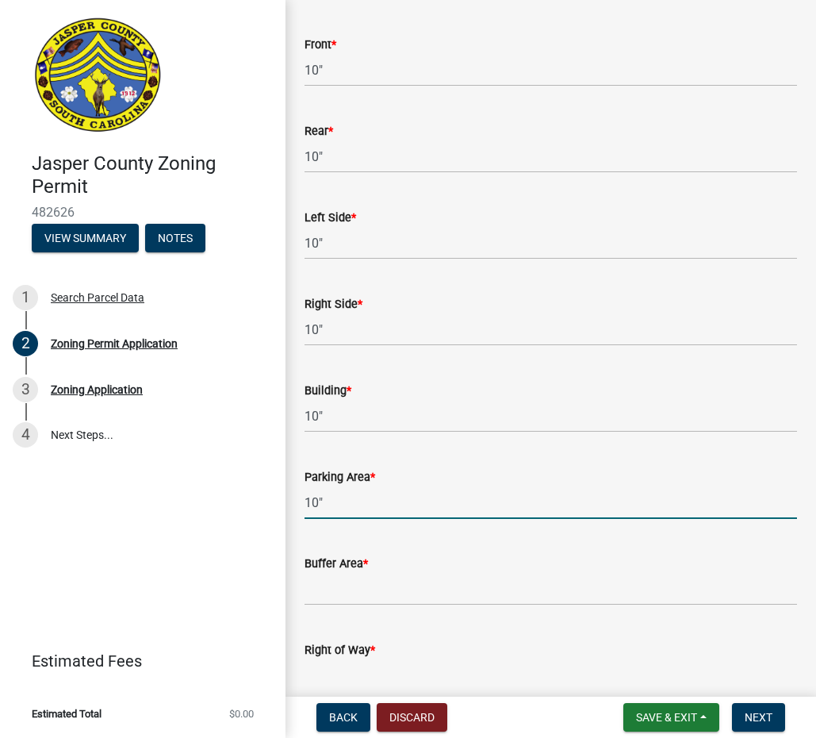
type input "10""
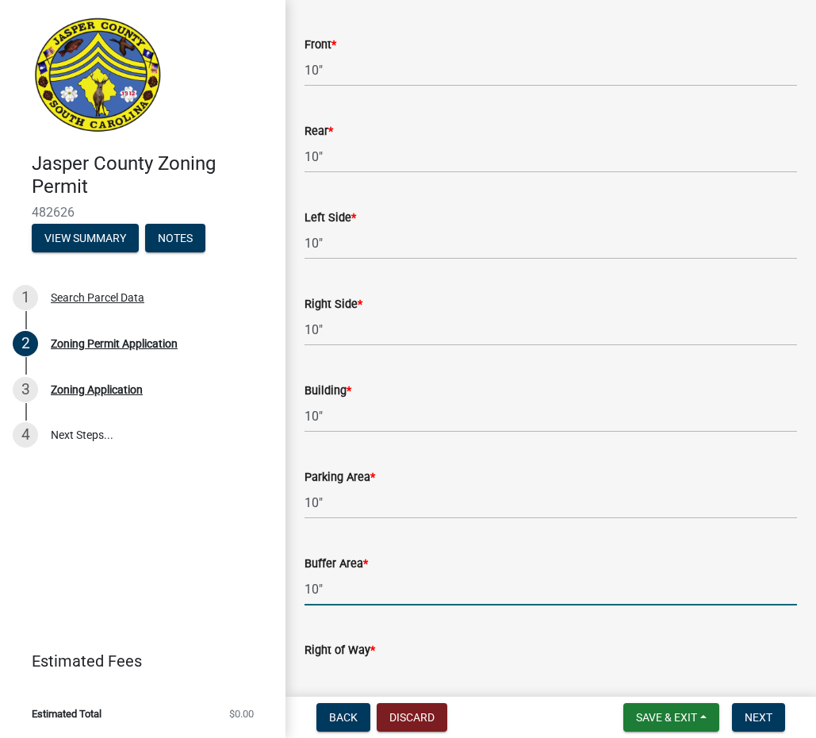
type input "10""
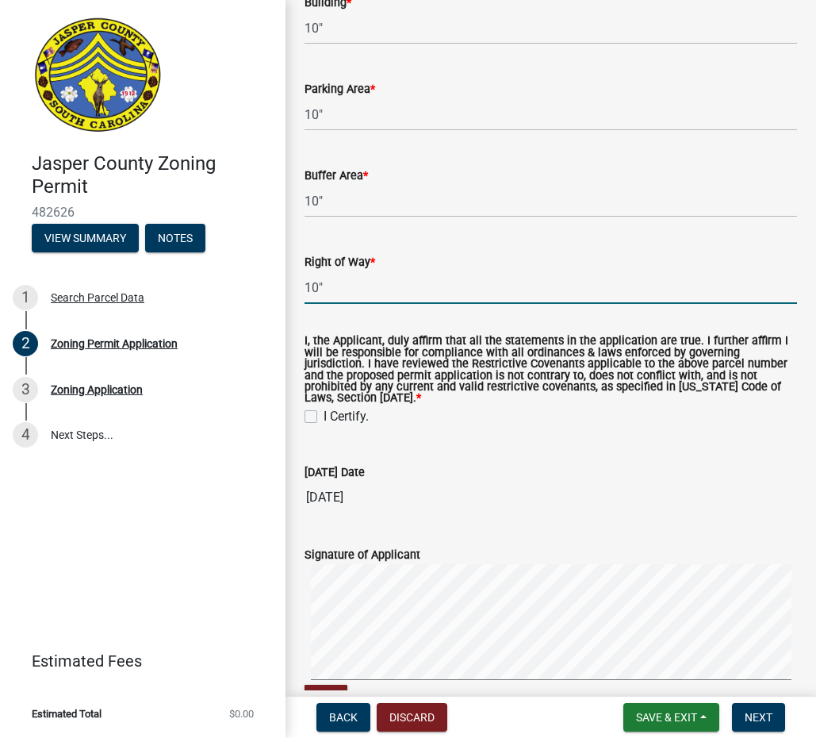
scroll to position [4662, 0]
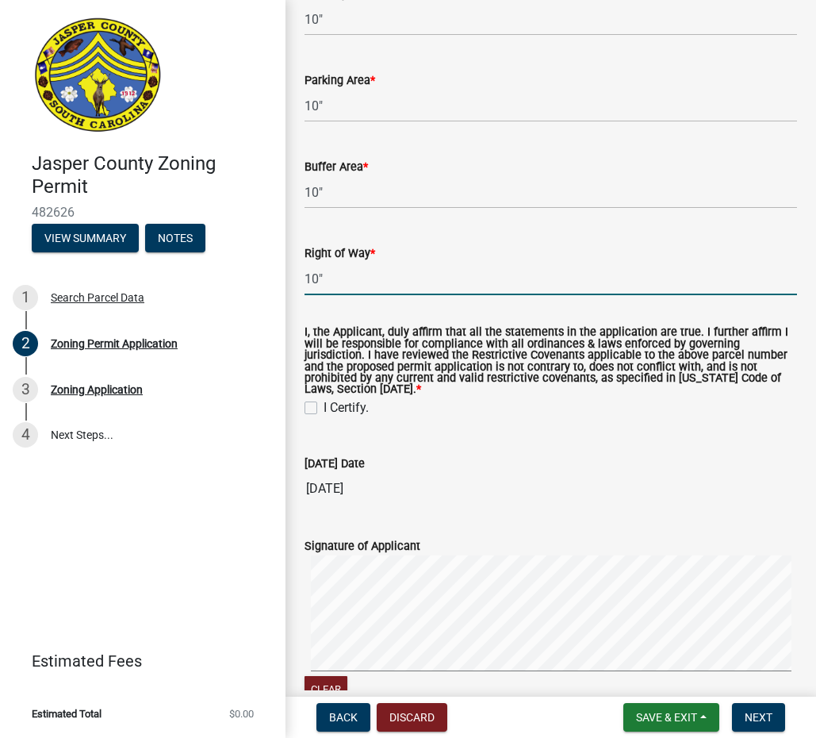
type input "10""
click at [324, 405] on label "I Certify." at bounding box center [346, 407] width 45 height 19
click at [324, 405] on input "I Certify." at bounding box center [329, 403] width 10 height 10
checkbox input "true"
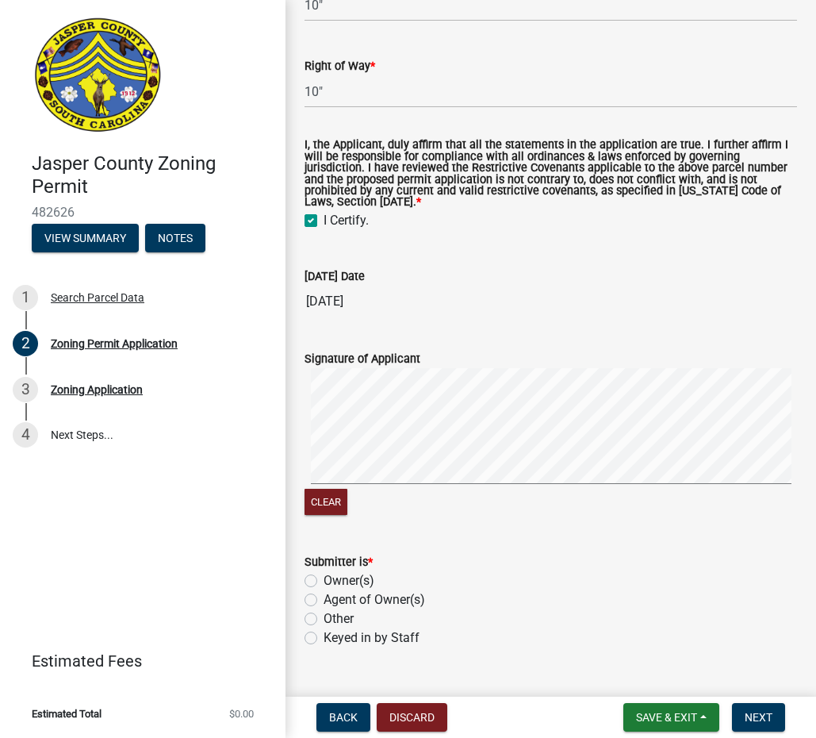
scroll to position [4880, 0]
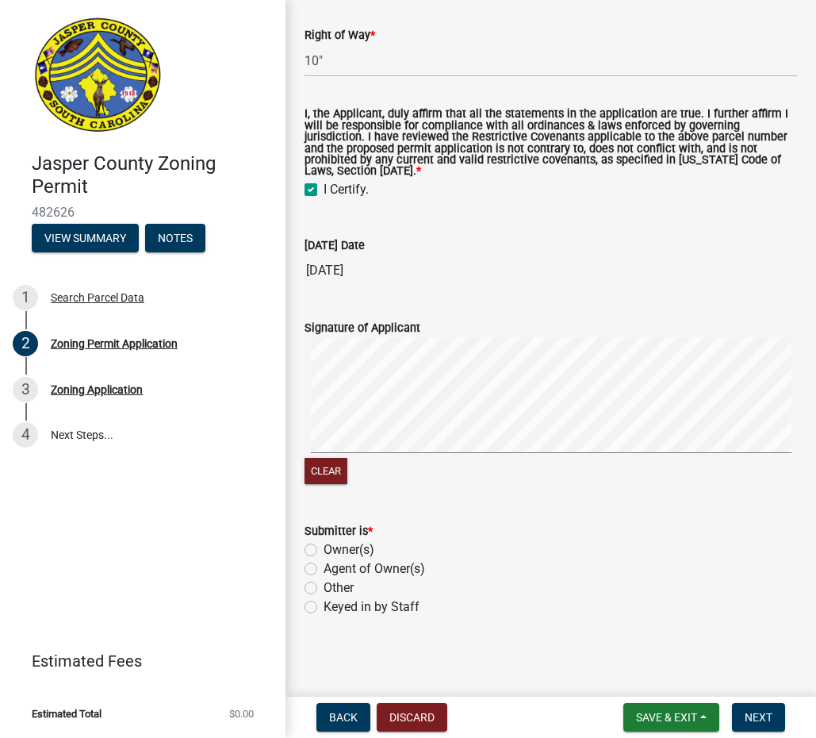
click at [324, 585] on label "Other" at bounding box center [339, 587] width 30 height 19
click at [324, 585] on input "Other" at bounding box center [329, 583] width 10 height 10
radio input "true"
click at [759, 712] on span "Next" at bounding box center [759, 717] width 28 height 13
